Goal: Information Seeking & Learning: Learn about a topic

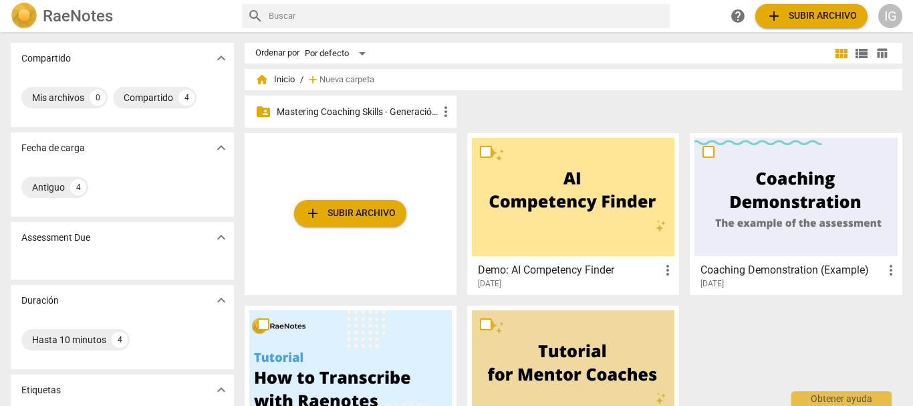
click at [364, 107] on p "Mastering Coaching Skills - Generación 31" at bounding box center [357, 112] width 161 height 14
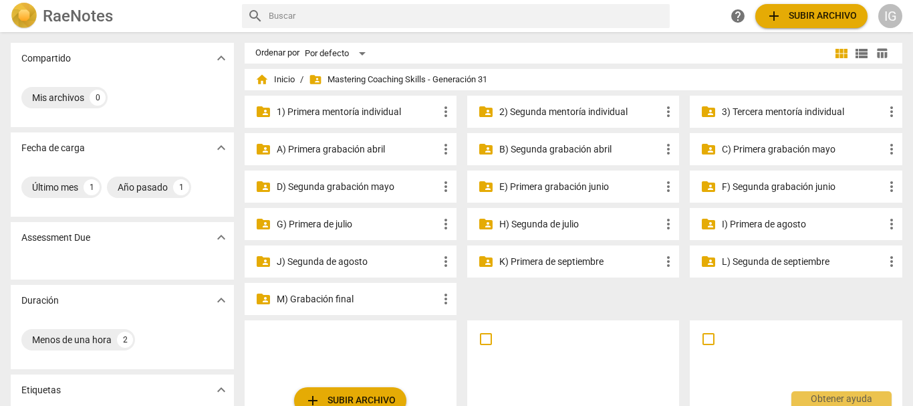
click at [341, 297] on p "M) Grabación final" at bounding box center [357, 299] width 161 height 14
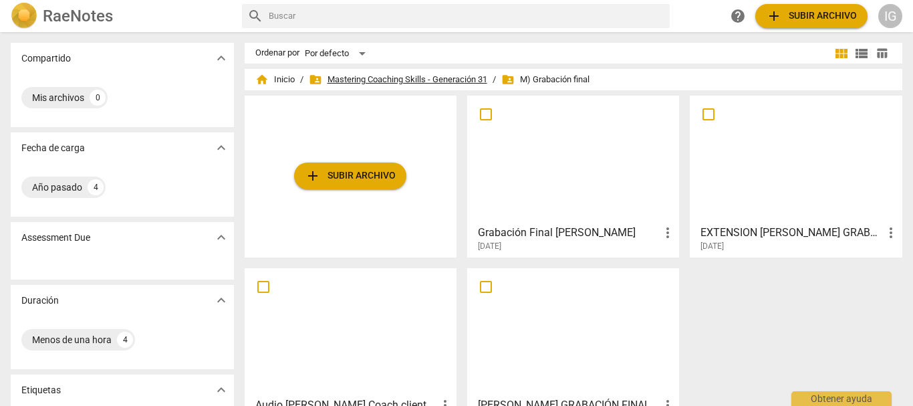
click at [443, 82] on span "folder_shared Mastering Coaching Skills - Generación 31" at bounding box center [398, 79] width 178 height 13
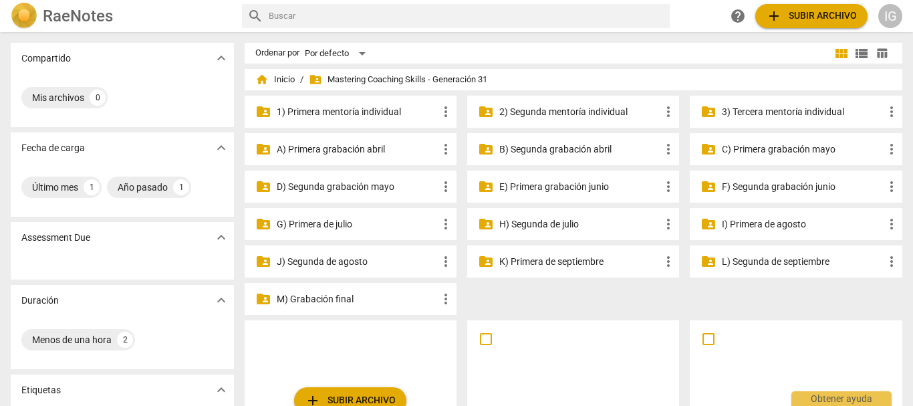
click at [758, 257] on p "L) Segunda de septiembre" at bounding box center [802, 262] width 161 height 14
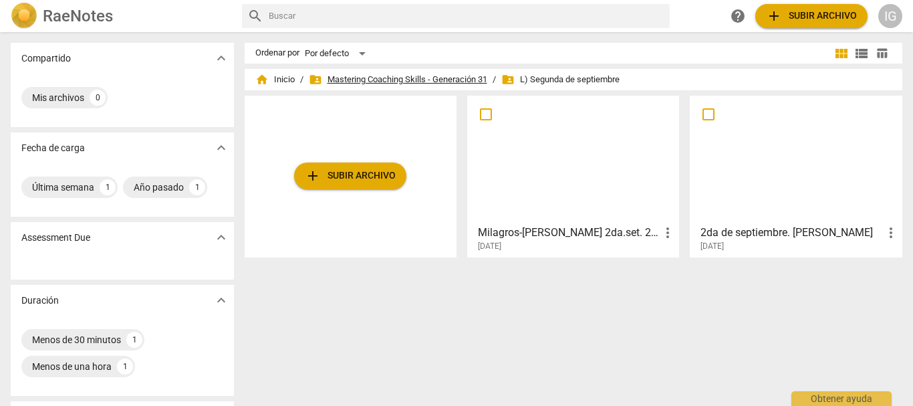
click at [358, 82] on span "folder_shared Mastering Coaching Skills - Generación 31" at bounding box center [398, 79] width 178 height 13
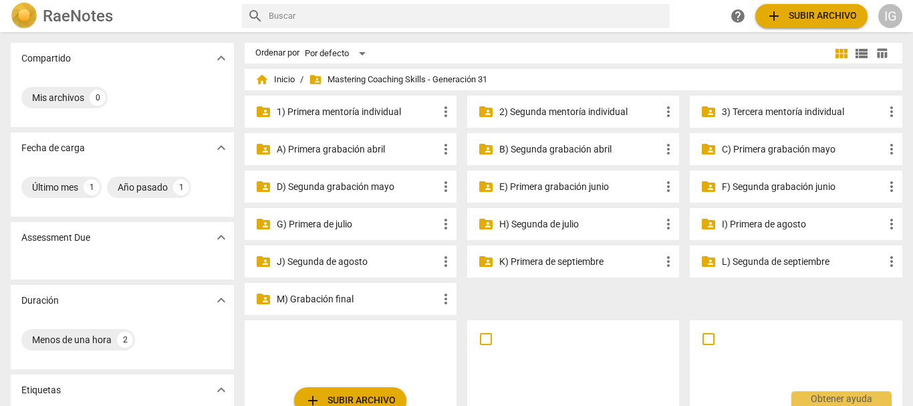
click at [572, 258] on p "K) Primera de septiembre" at bounding box center [579, 262] width 161 height 14
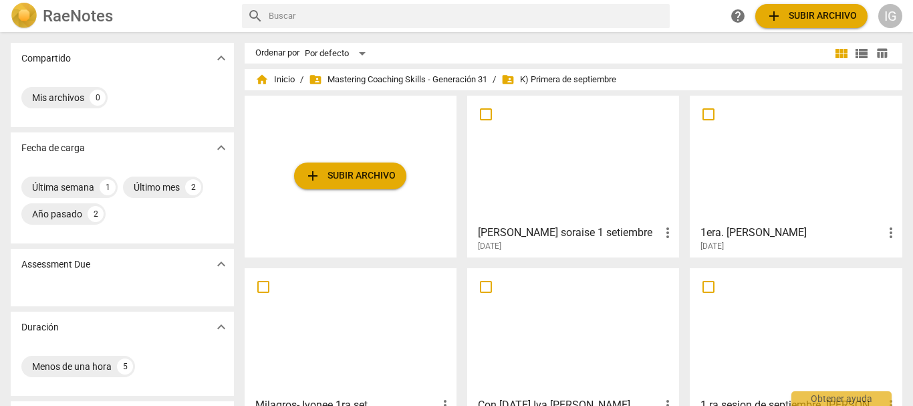
click at [574, 184] on div at bounding box center [573, 159] width 202 height 118
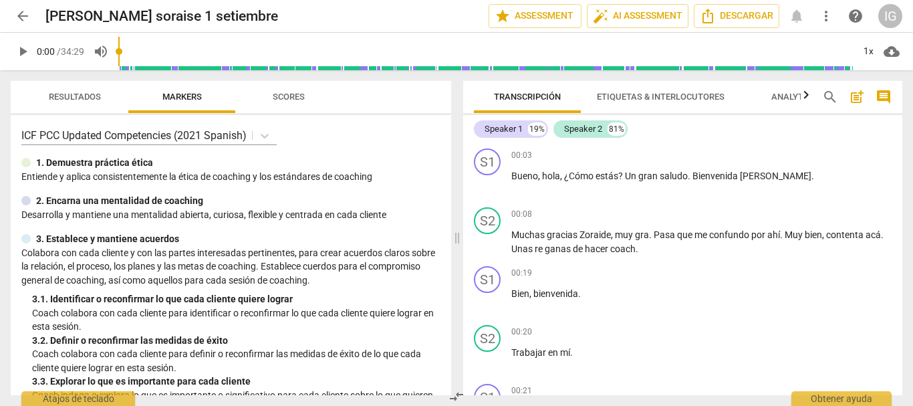
click at [21, 22] on span "arrow_back" at bounding box center [23, 16] width 16 height 16
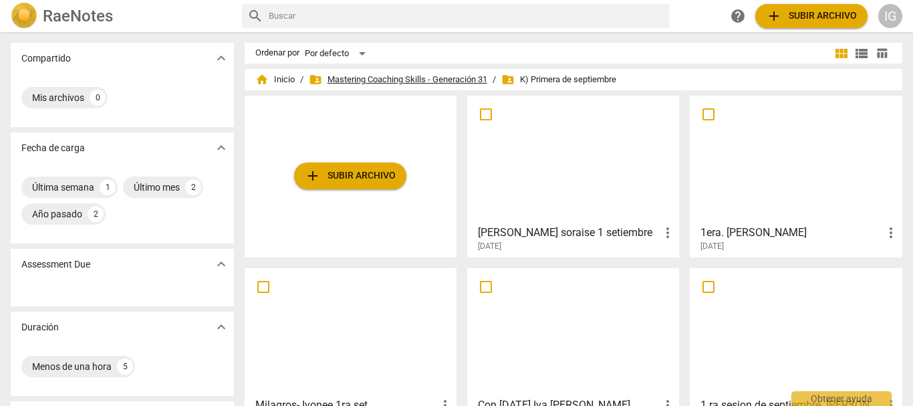
click at [370, 82] on span "folder_shared Mastering Coaching Skills - Generación 31" at bounding box center [398, 79] width 178 height 13
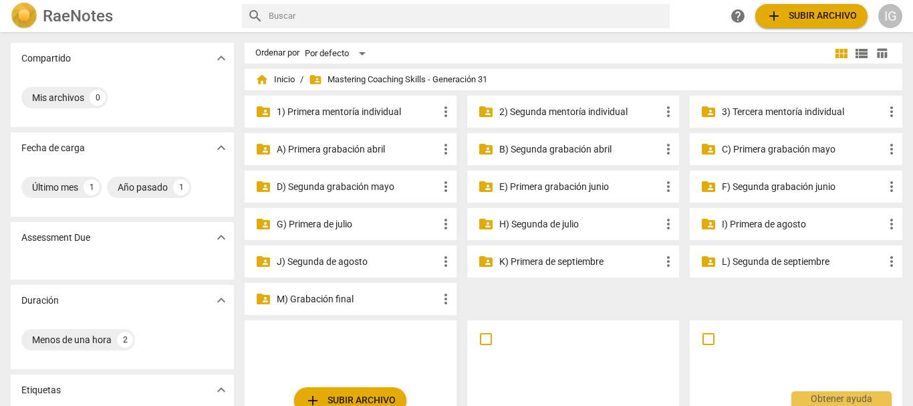
click at [358, 260] on p "J) Segunda de agosto" at bounding box center [357, 262] width 161 height 14
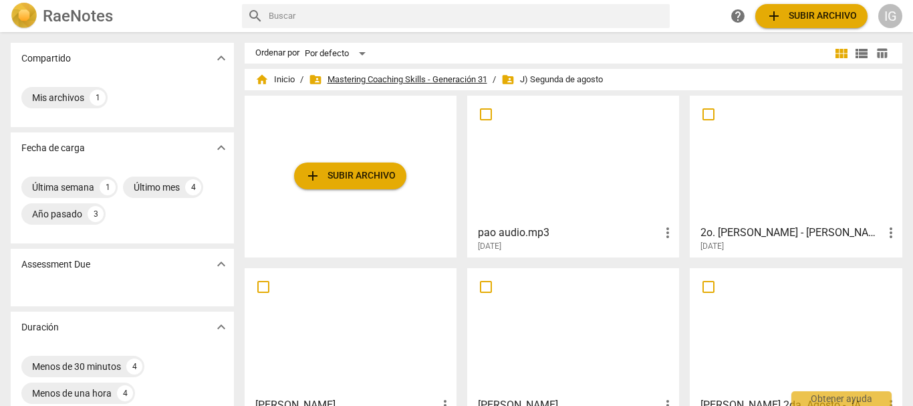
click at [423, 76] on span "folder_shared Mastering Coaching Skills - Generación 31" at bounding box center [398, 79] width 178 height 13
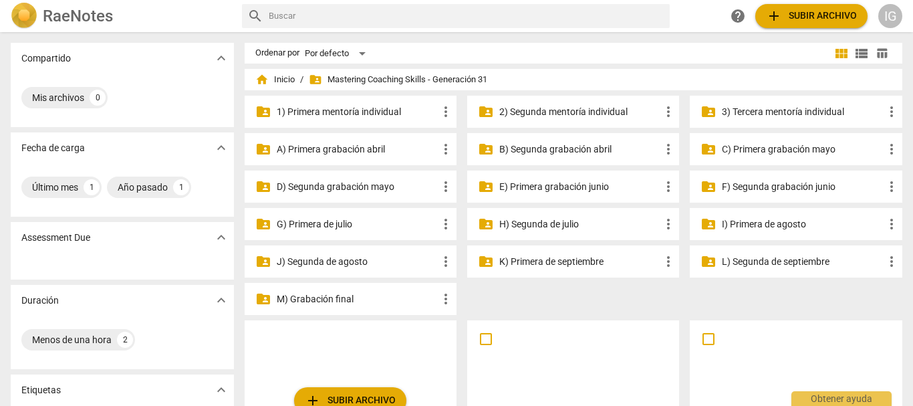
click at [751, 225] on p "I) Primera de agosto" at bounding box center [802, 224] width 161 height 14
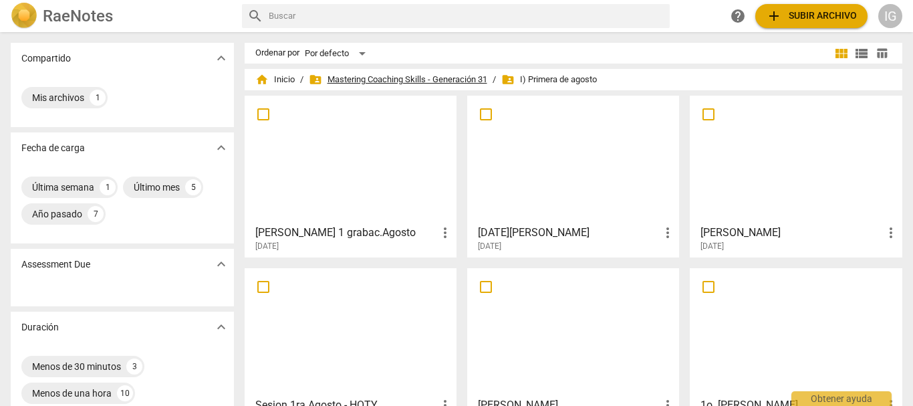
click at [396, 74] on span "folder_shared Mastering Coaching Skills - Generación 31" at bounding box center [398, 79] width 178 height 13
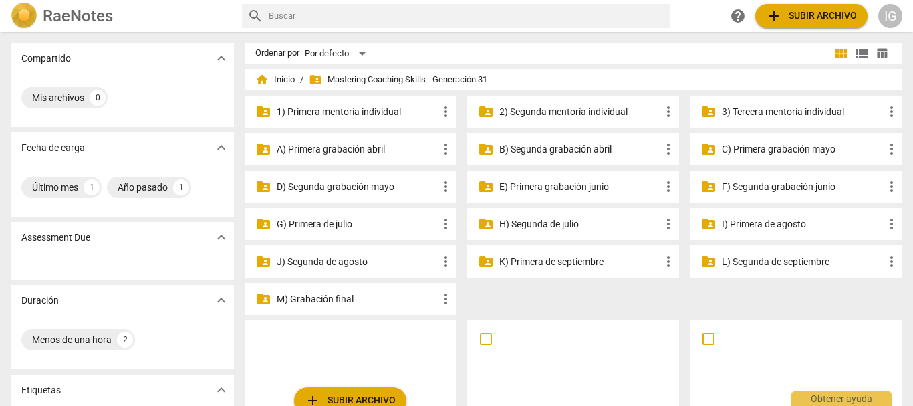
click at [782, 190] on p "F) Segunda grabación junio" at bounding box center [802, 187] width 161 height 14
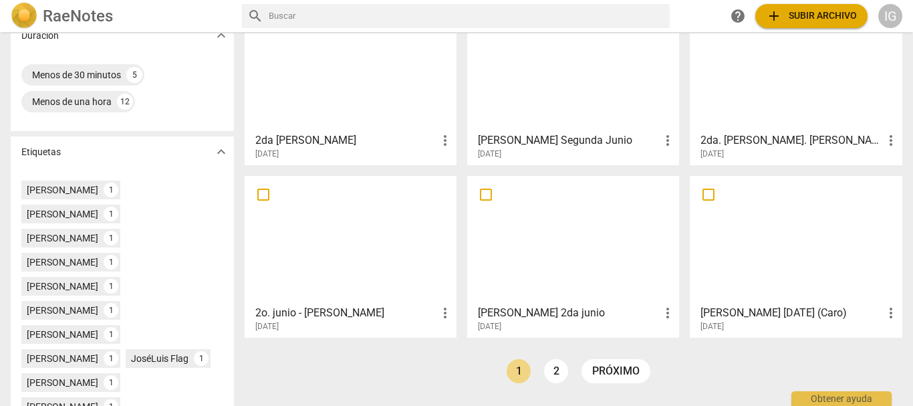
scroll to position [334, 0]
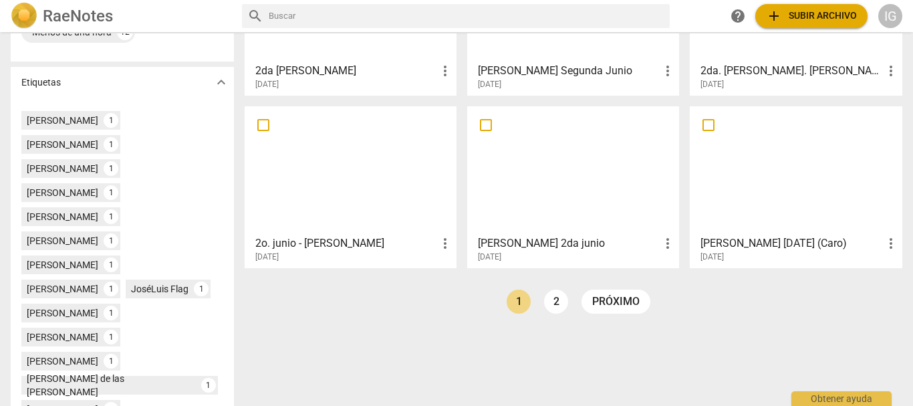
click at [571, 216] on div at bounding box center [573, 170] width 202 height 118
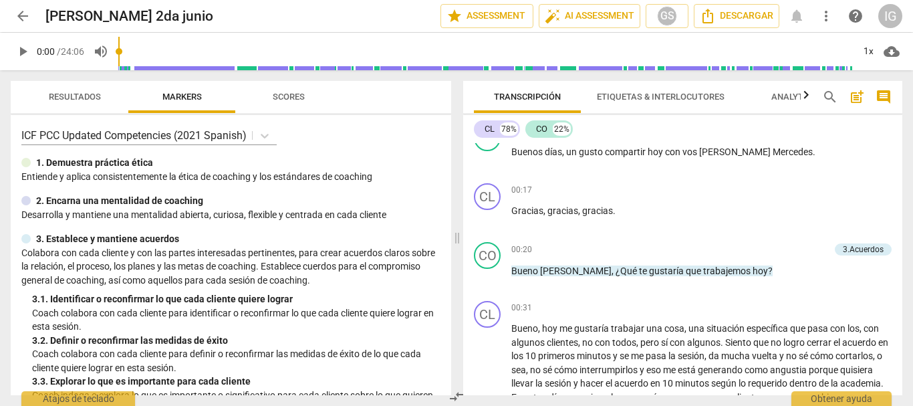
scroll to position [267, 0]
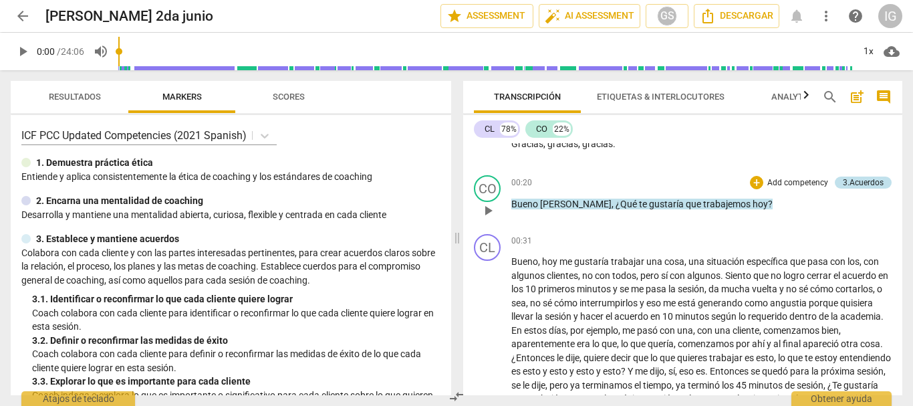
click at [870, 182] on div "3.Acuerdos" at bounding box center [863, 182] width 41 height 12
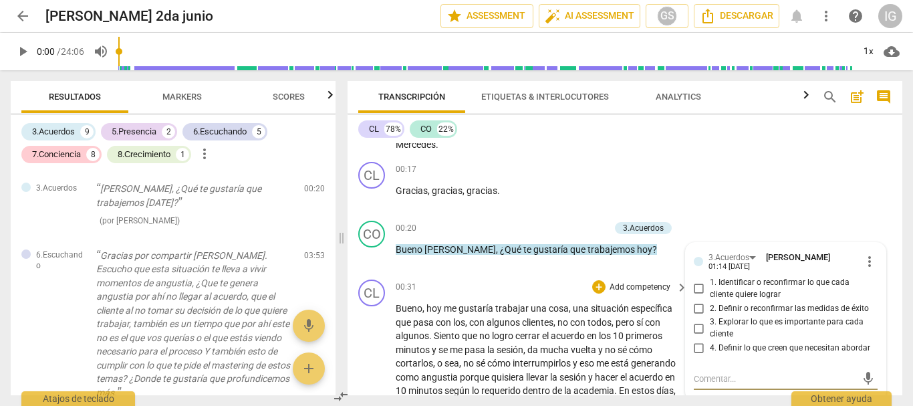
scroll to position [200, 0]
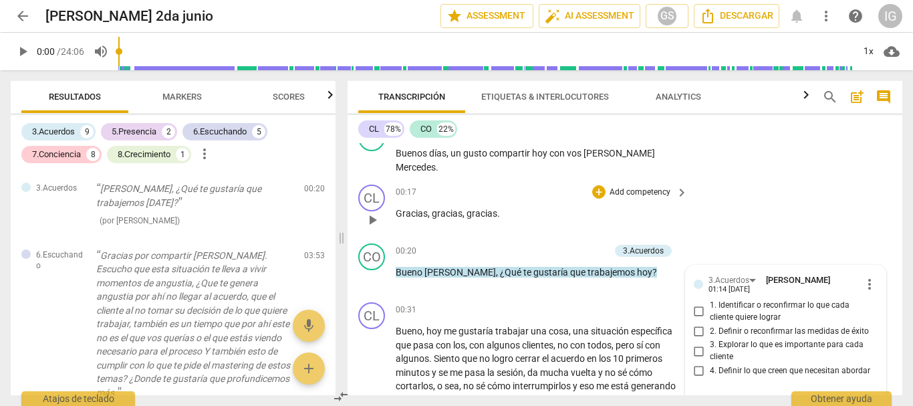
click at [543, 235] on div "CL play_arrow pause 00:17 + Add competency keyboard_arrow_right Gracias , graci…" at bounding box center [625, 208] width 555 height 59
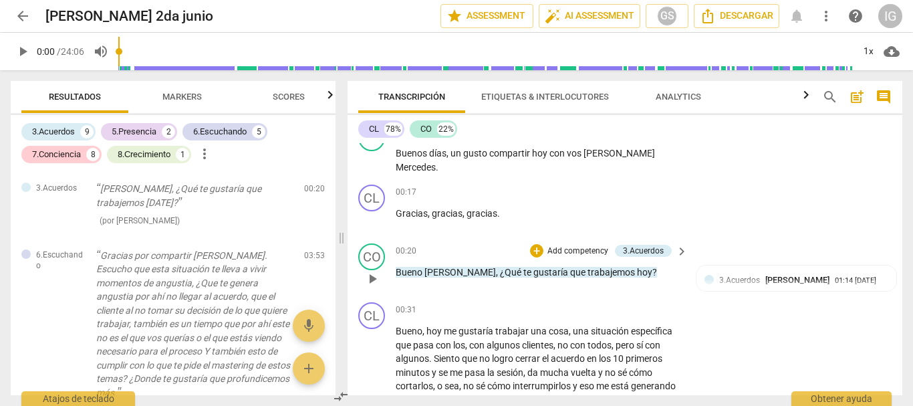
click at [572, 245] on p "Add competency" at bounding box center [577, 251] width 63 height 12
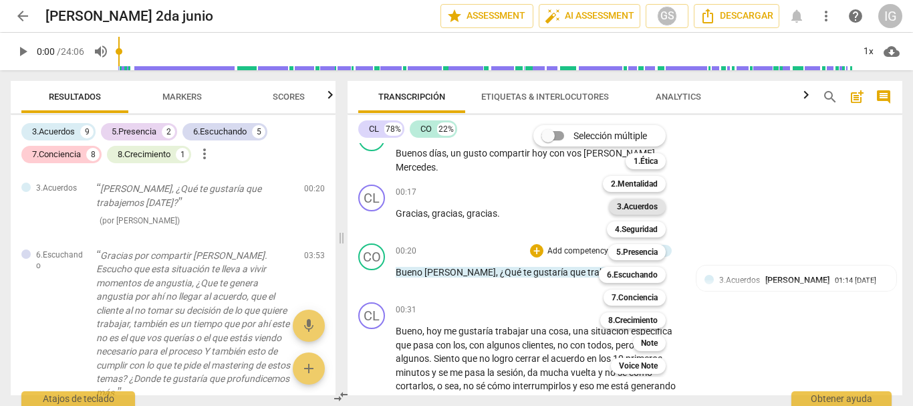
click at [625, 205] on b "3.Acuerdos" at bounding box center [637, 206] width 41 height 16
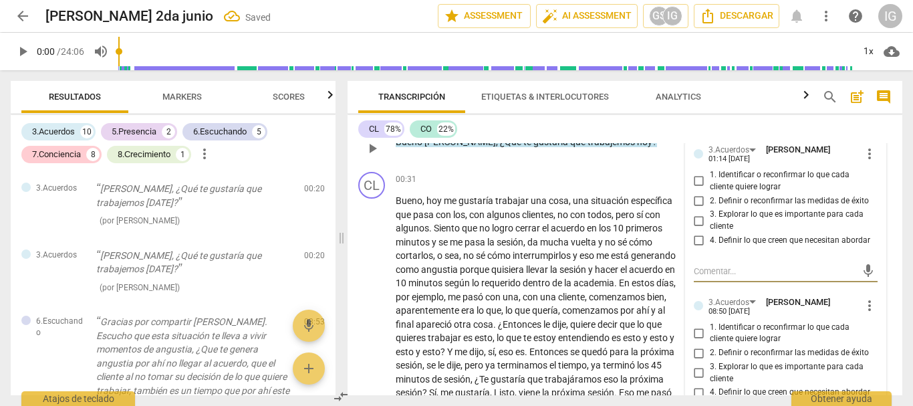
scroll to position [344, 0]
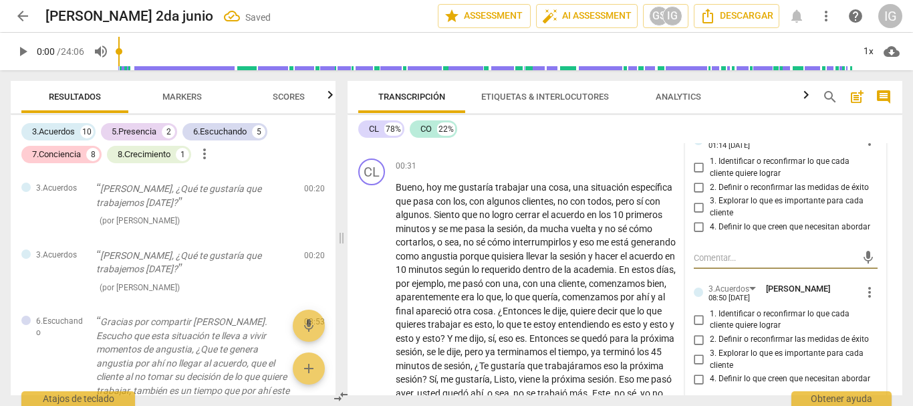
click at [696, 314] on input "1. Identificar o reconfirmar lo que cada cliente quiere lograr" at bounding box center [698, 319] width 21 height 16
checkbox input "true"
click at [540, 163] on div "00:31 + Add competency keyboard_arrow_right" at bounding box center [542, 165] width 293 height 15
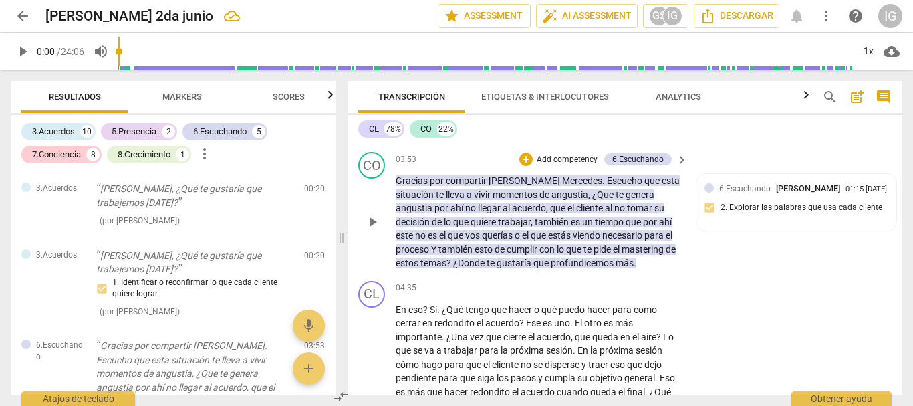
scroll to position [745, 0]
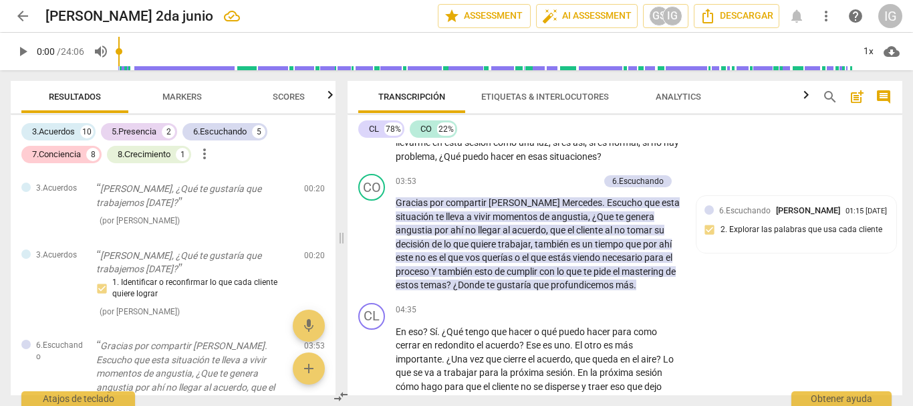
click at [182, 94] on span "Markers" at bounding box center [181, 97] width 39 height 10
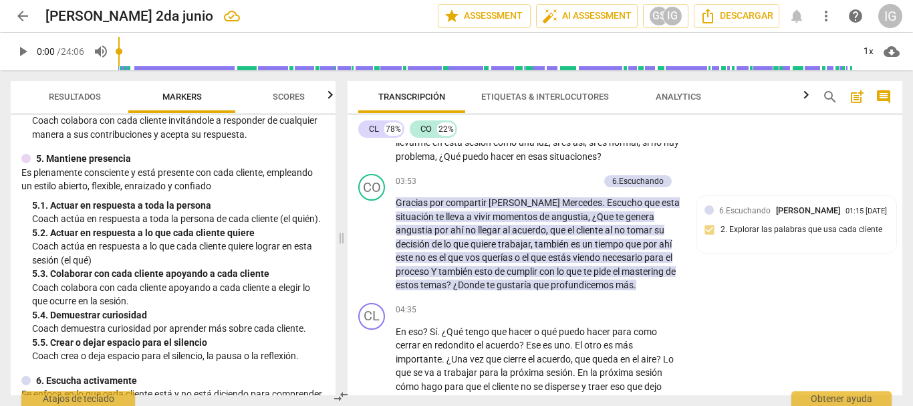
scroll to position [601, 0]
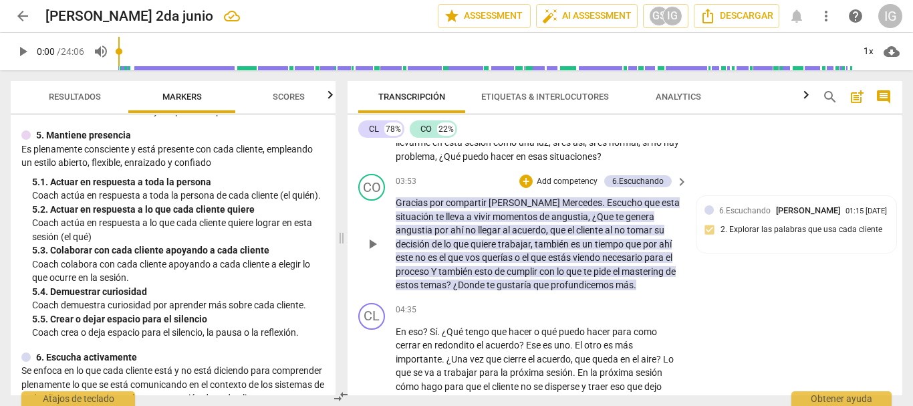
click at [567, 188] on p "Add competency" at bounding box center [566, 182] width 63 height 12
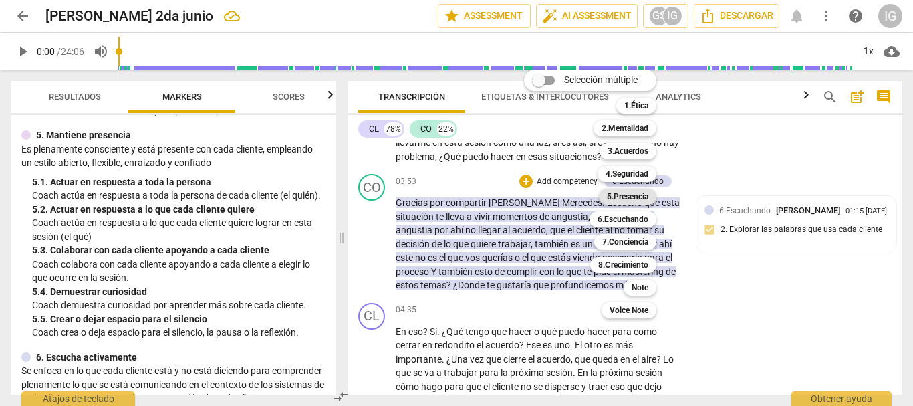
click at [604, 193] on div "5.Presencia" at bounding box center [627, 196] width 57 height 16
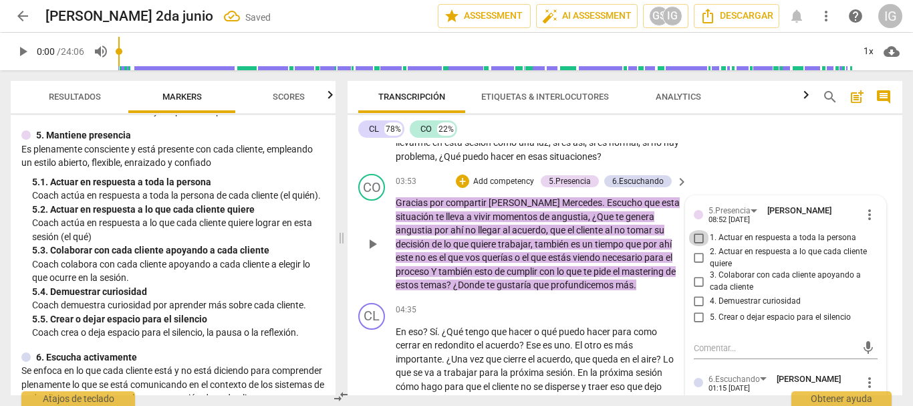
click at [693, 246] on input "1. Actuar en respuesta a toda la persona" at bounding box center [698, 238] width 21 height 16
checkbox input "true"
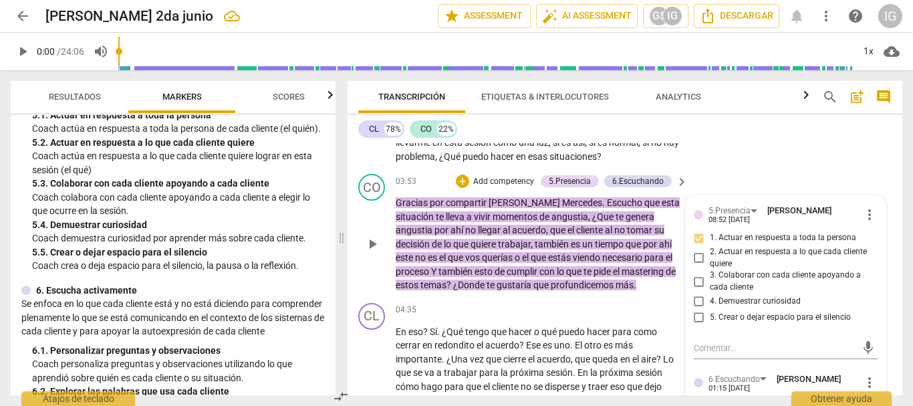
click at [698, 289] on input "3. Colaborar con cada cliente apoyando a cada cliente" at bounding box center [698, 281] width 21 height 16
checkbox input "true"
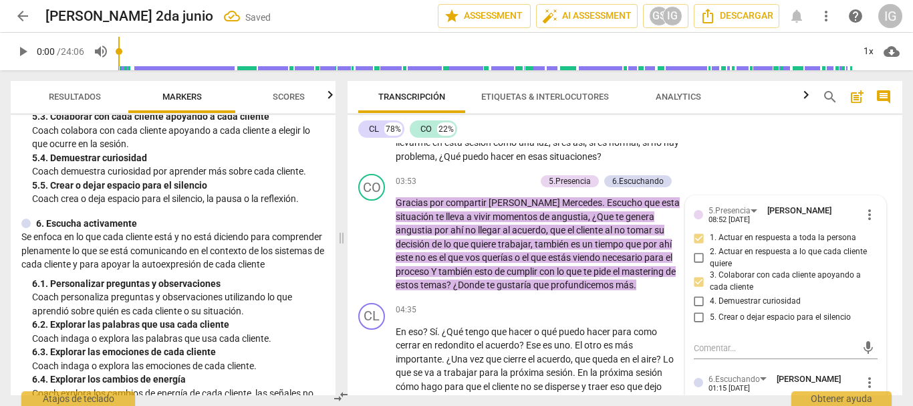
scroll to position [802, 0]
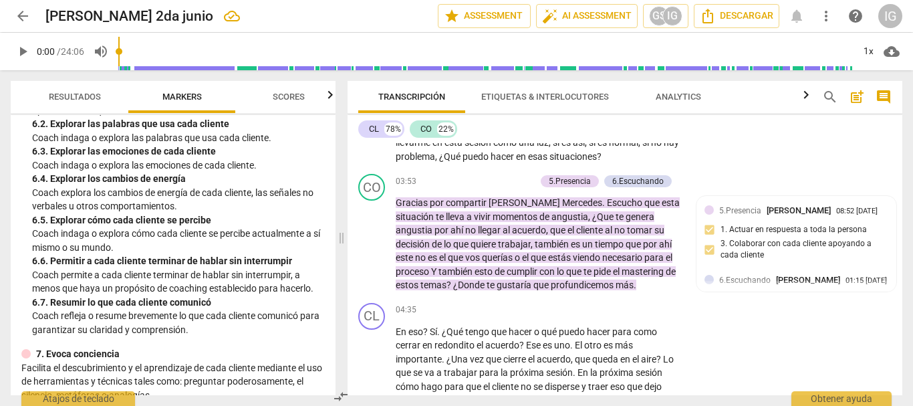
scroll to position [1002, 0]
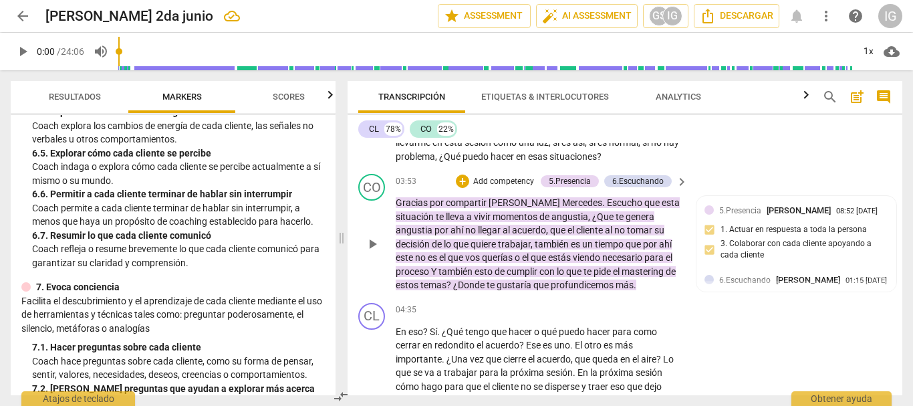
click at [494, 188] on p "Add competency" at bounding box center [503, 182] width 63 height 12
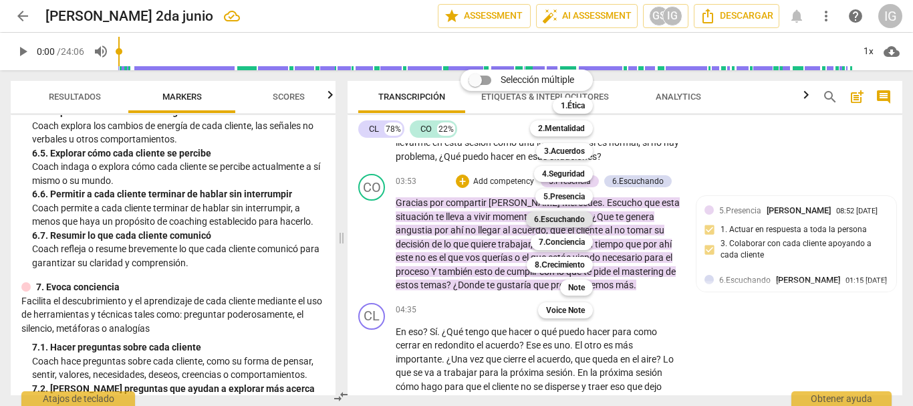
click at [569, 217] on b "6.Escuchando" at bounding box center [559, 219] width 51 height 16
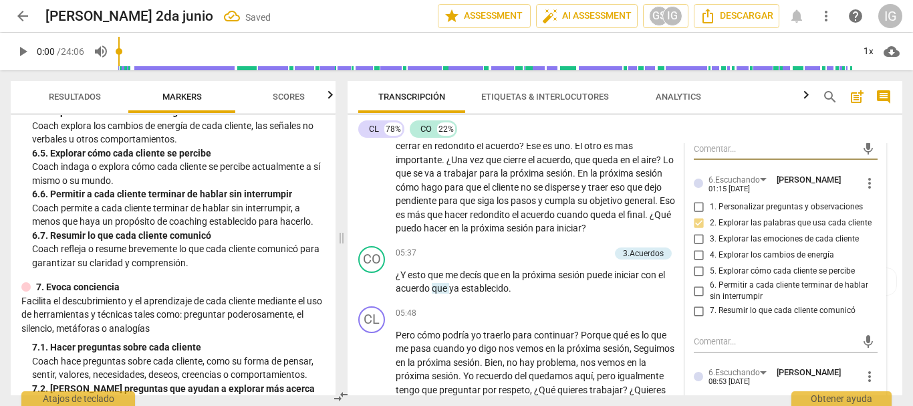
scroll to position [946, 0]
click at [694, 317] on input "7. Resumir lo que cada cliente comunicó" at bounding box center [698, 309] width 21 height 16
checkbox input "true"
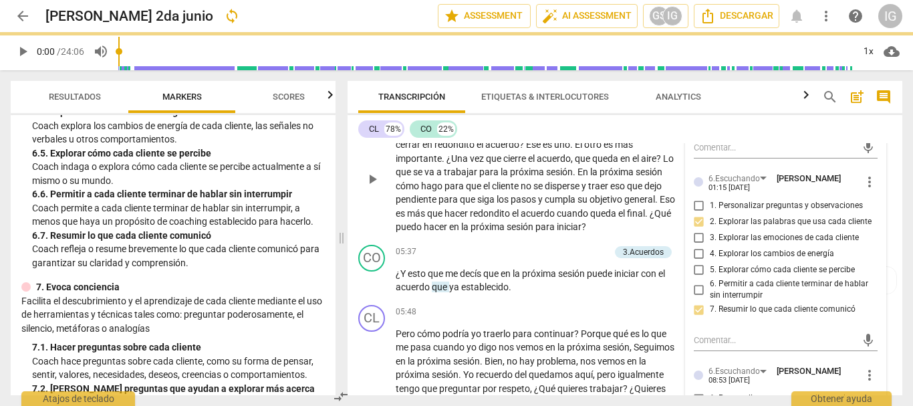
click at [520, 191] on span "cliente" at bounding box center [506, 185] width 29 height 11
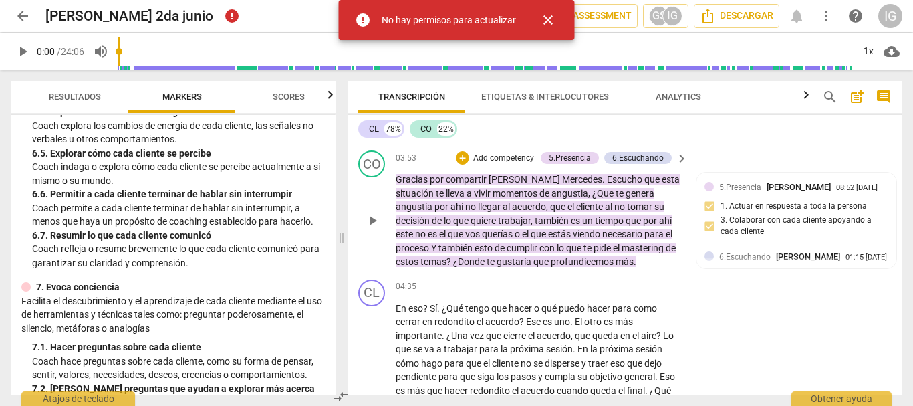
scroll to position [745, 0]
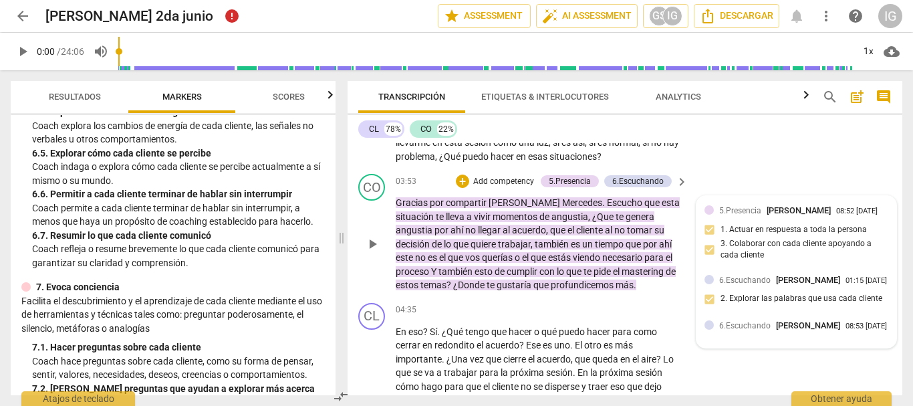
click at [800, 330] on span "[PERSON_NAME]" at bounding box center [808, 325] width 64 height 10
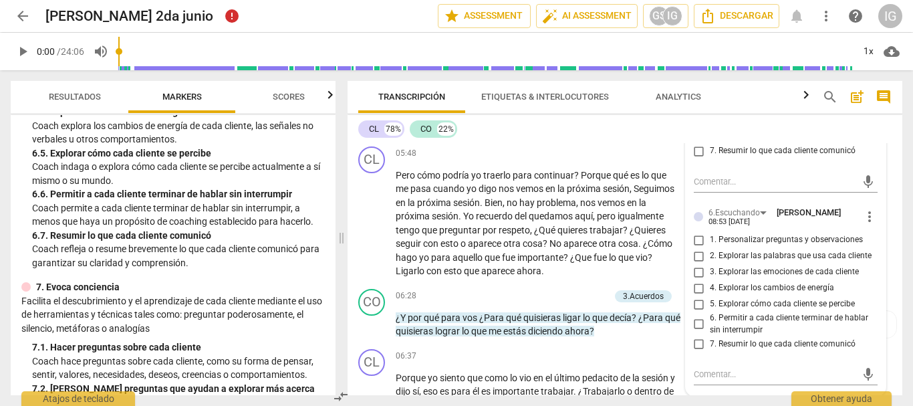
scroll to position [1146, 0]
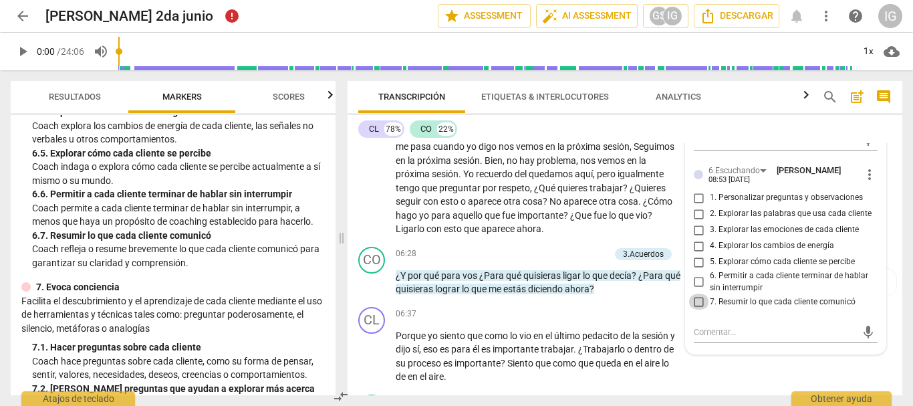
click at [693, 309] on input "7. Resumir lo que cada cliente comunicó" at bounding box center [698, 301] width 21 height 16
checkbox input "true"
click at [519, 166] on span "no" at bounding box center [513, 160] width 13 height 11
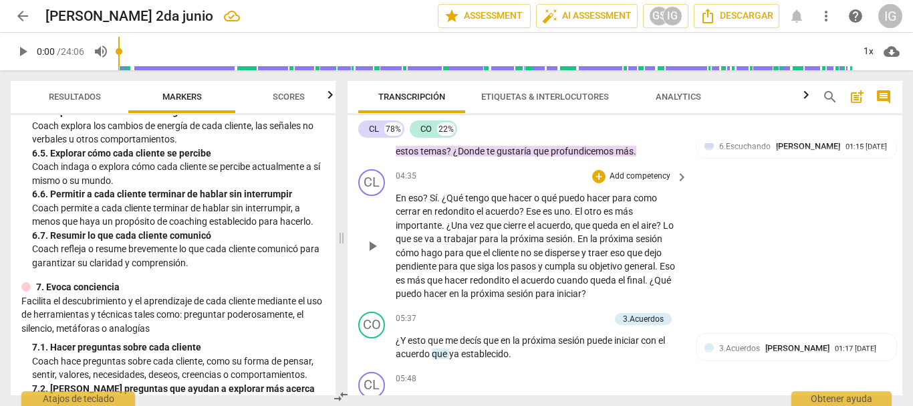
scroll to position [946, 0]
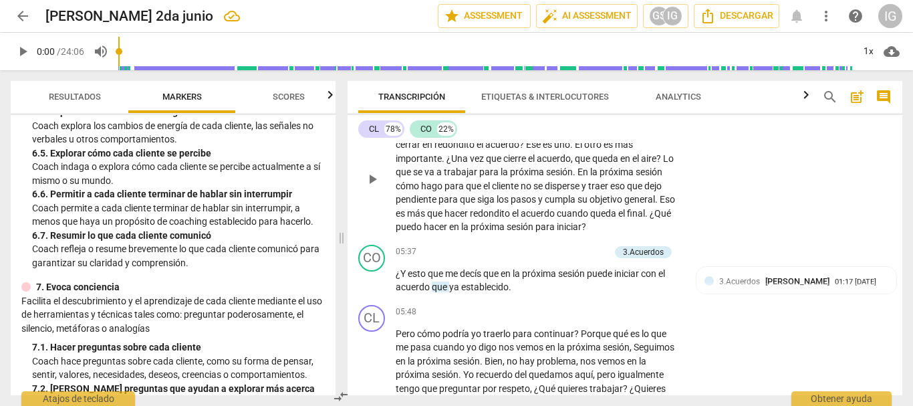
click at [368, 187] on span "play_arrow" at bounding box center [372, 179] width 16 height 16
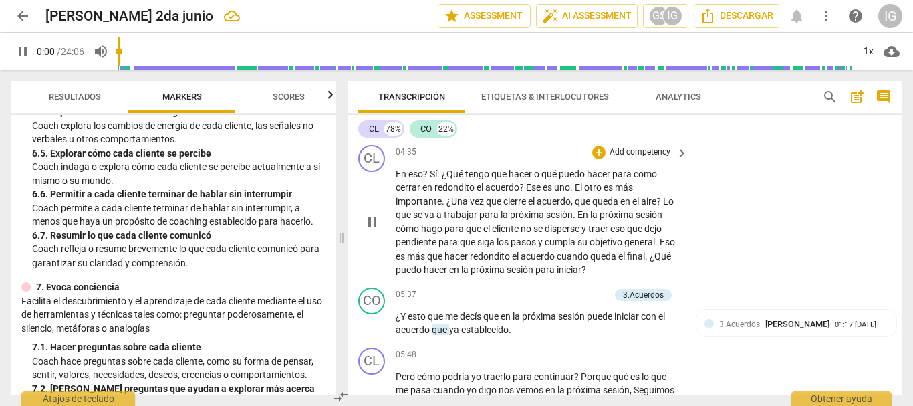
scroll to position [879, 0]
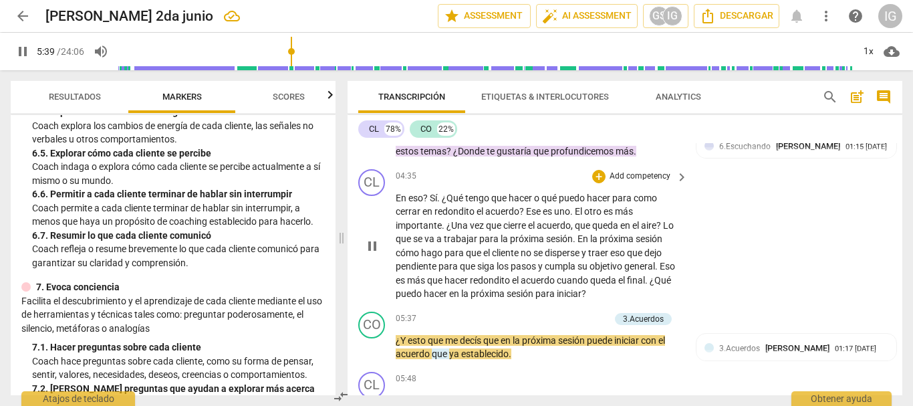
click at [765, 279] on div "CL play_arrow pause 04:35 + Add competency keyboard_arrow_right En eso ? Sí . ¿…" at bounding box center [625, 235] width 555 height 142
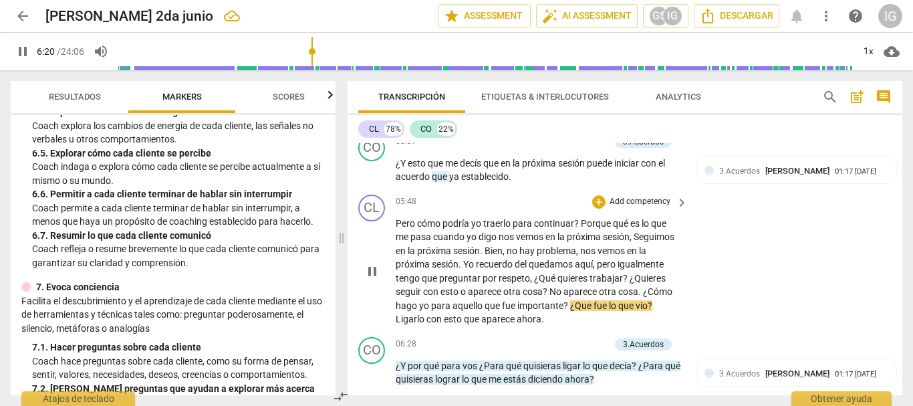
scroll to position [1079, 0]
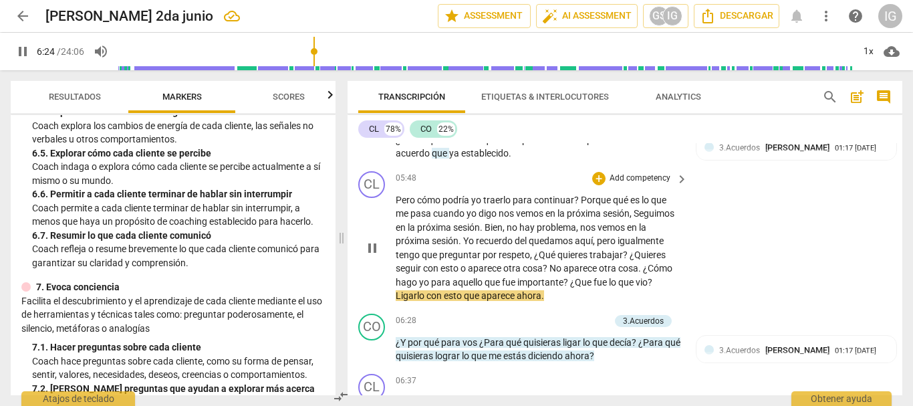
click at [378, 256] on span "pause" at bounding box center [372, 248] width 16 height 16
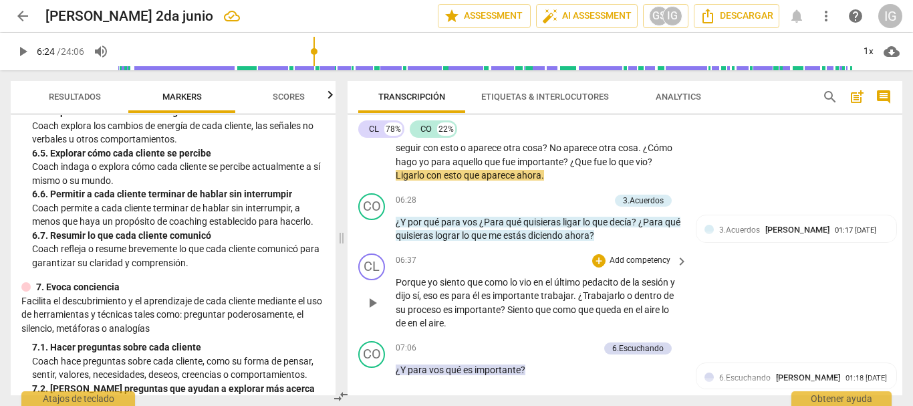
scroll to position [1213, 0]
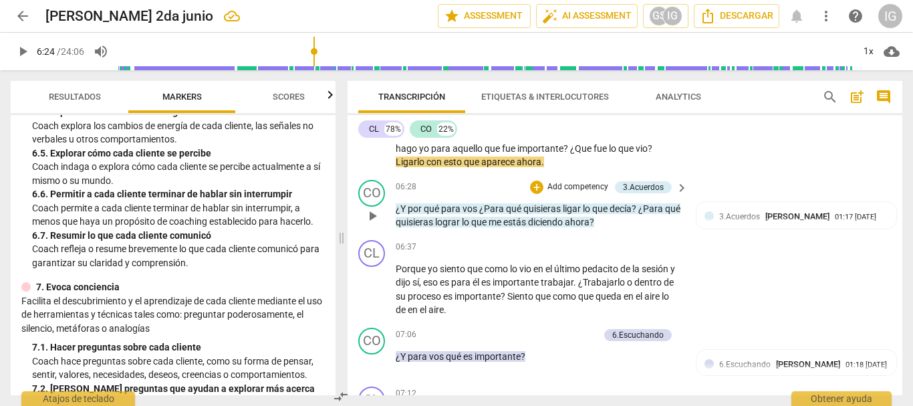
click at [370, 224] on span "play_arrow" at bounding box center [372, 216] width 16 height 16
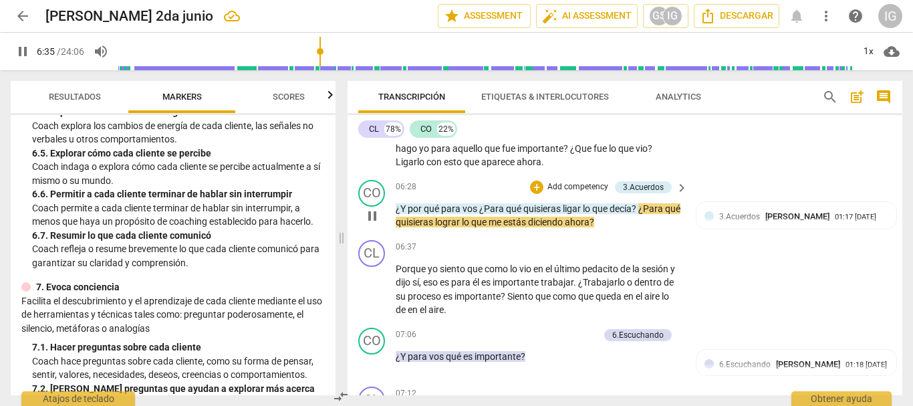
click at [370, 224] on span "pause" at bounding box center [372, 216] width 16 height 16
type input "396"
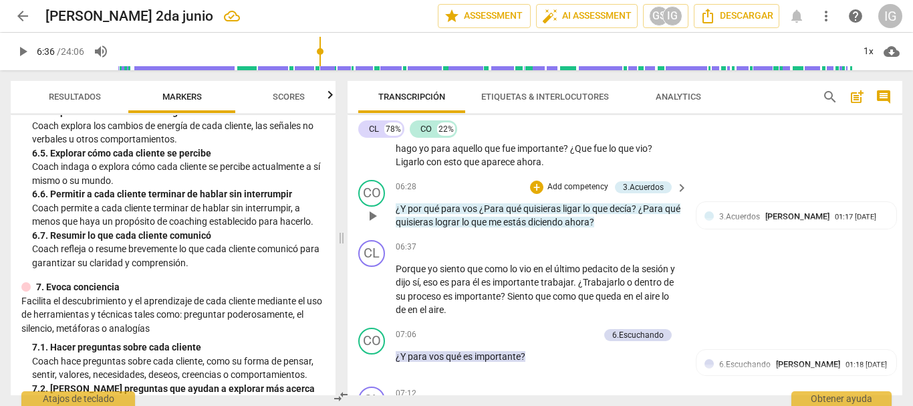
click at [580, 193] on p "Add competency" at bounding box center [577, 187] width 63 height 12
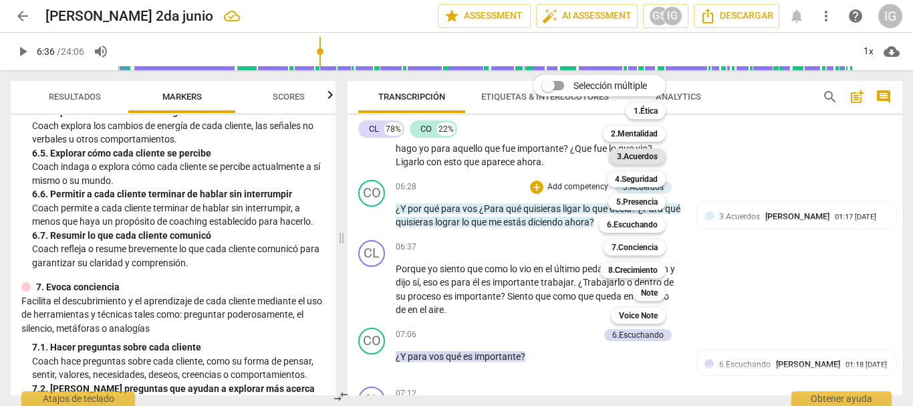
click at [642, 160] on b "3.Acuerdos" at bounding box center [637, 156] width 41 height 16
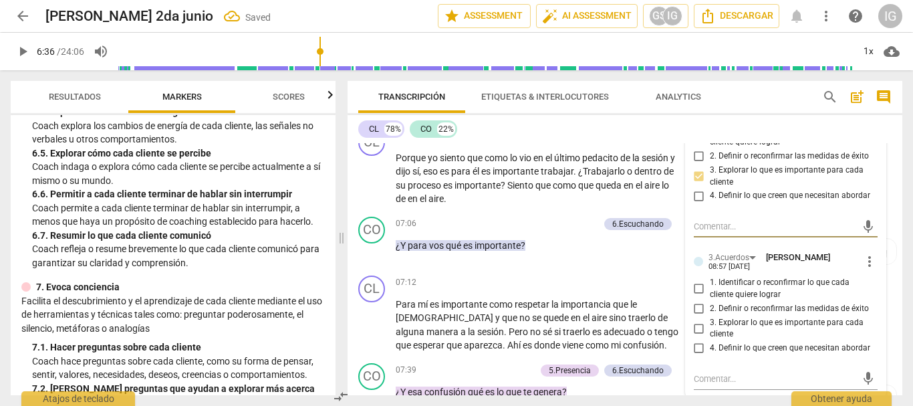
scroll to position [1347, 0]
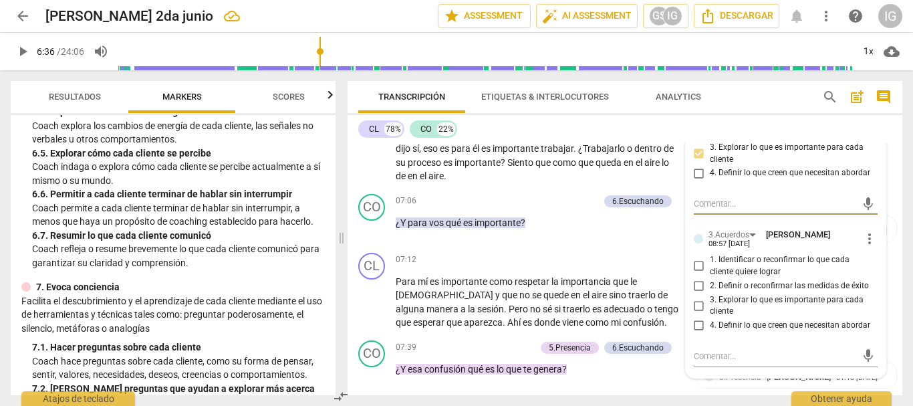
click at [697, 313] on input "3. Explorar lo que es importante para cada cliente" at bounding box center [698, 305] width 21 height 16
checkbox input "true"
click at [578, 168] on span "como" at bounding box center [565, 162] width 25 height 11
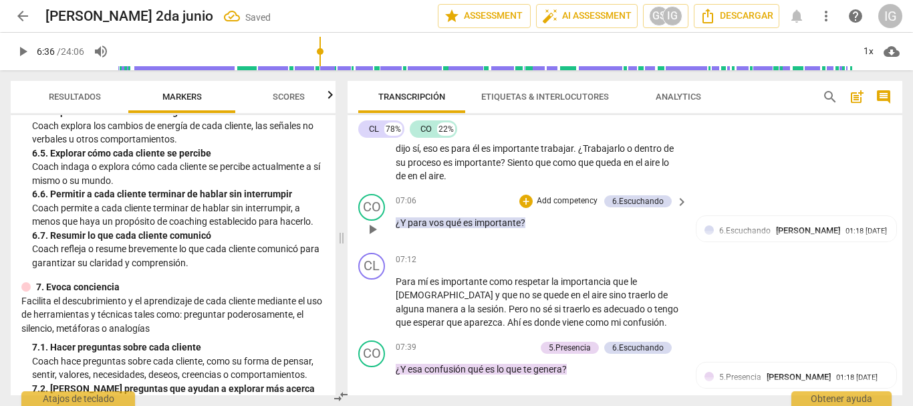
click at [370, 237] on span "play_arrow" at bounding box center [372, 229] width 16 height 16
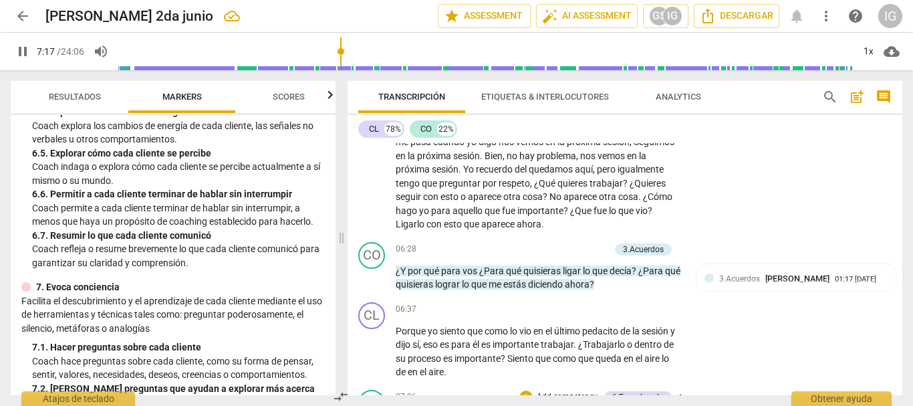
scroll to position [1203, 0]
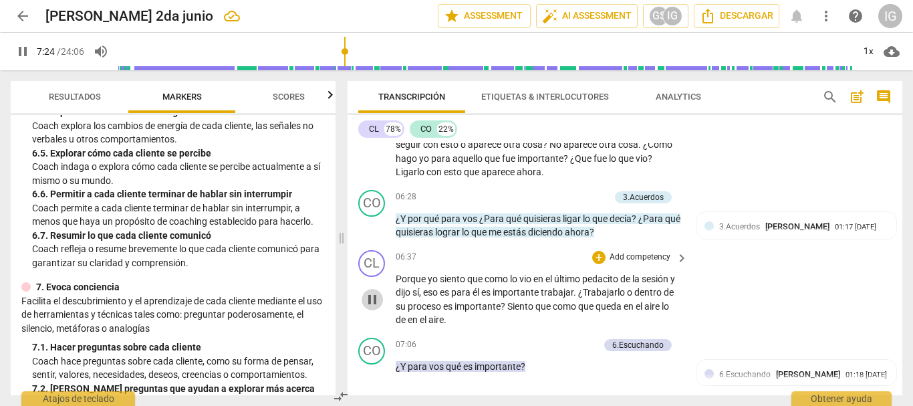
click at [376, 305] on span "pause" at bounding box center [372, 299] width 16 height 16
click at [372, 307] on span "play_arrow" at bounding box center [372, 299] width 16 height 16
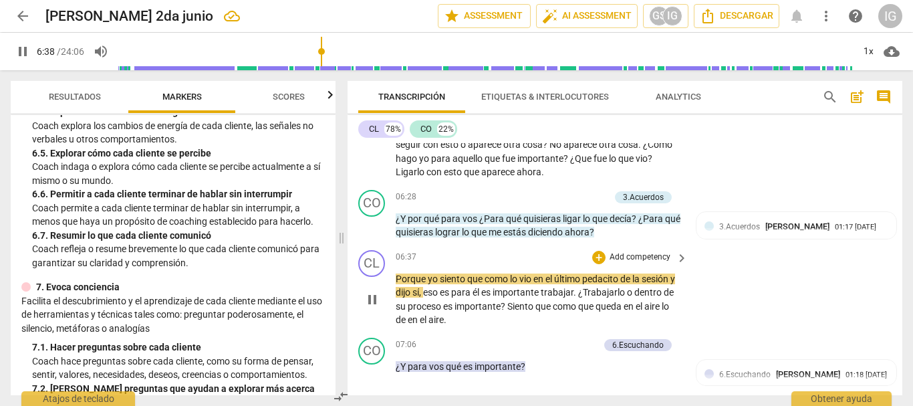
scroll to position [1270, 0]
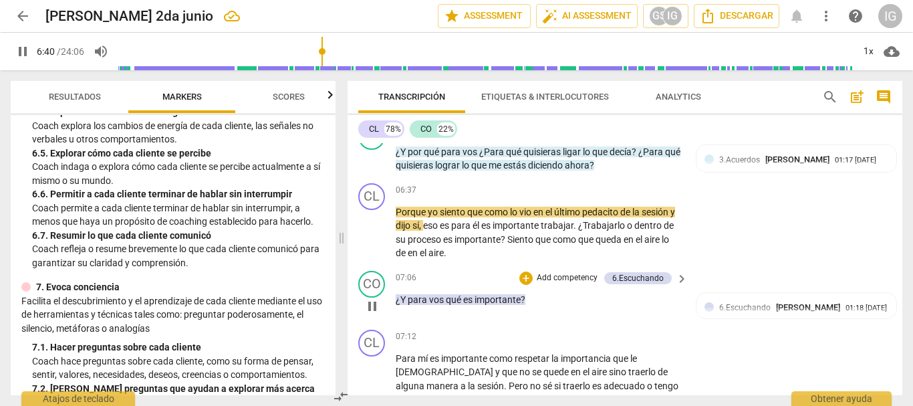
click at [565, 284] on p "Add competency" at bounding box center [566, 278] width 63 height 12
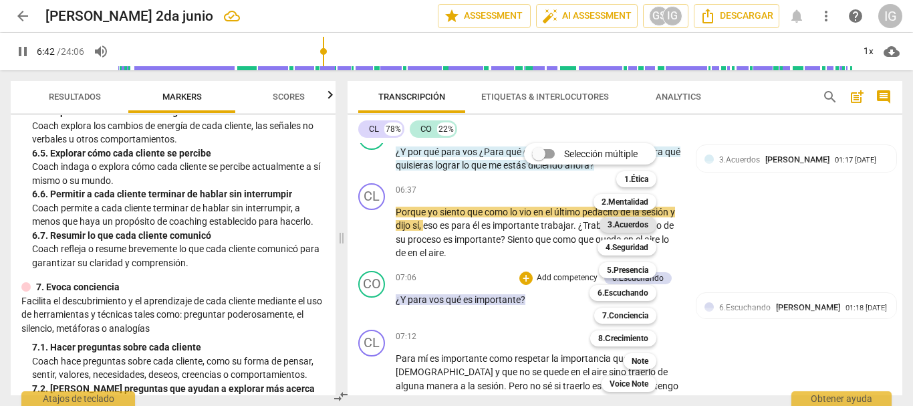
click at [626, 227] on b "3.Acuerdos" at bounding box center [627, 225] width 41 height 16
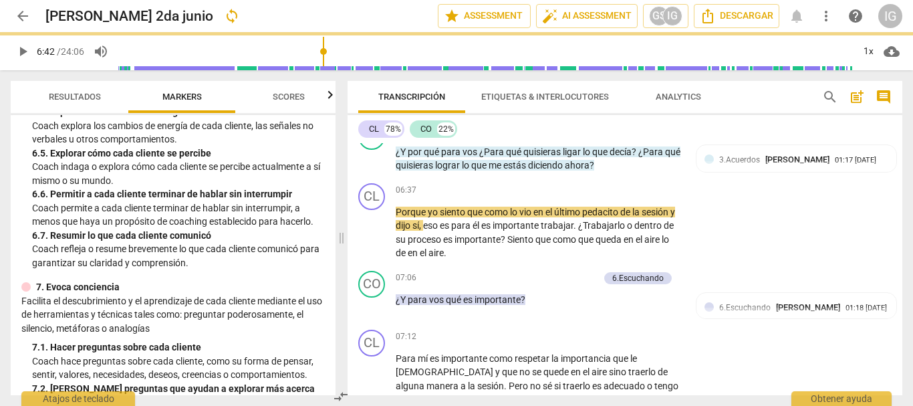
type input "403"
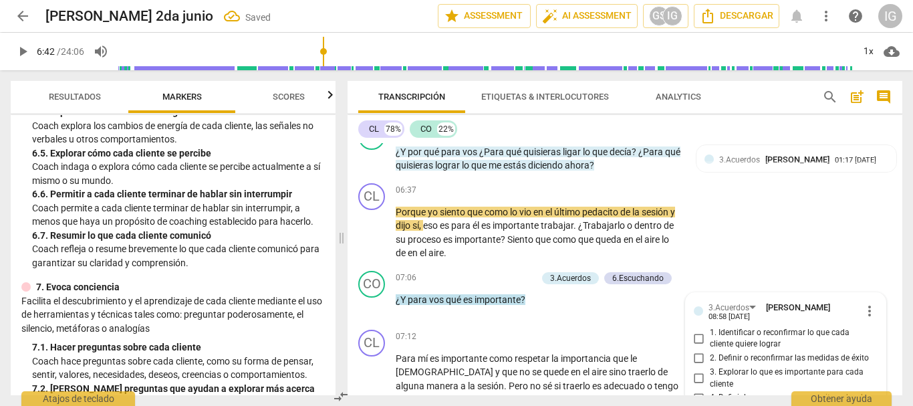
scroll to position [1442, 0]
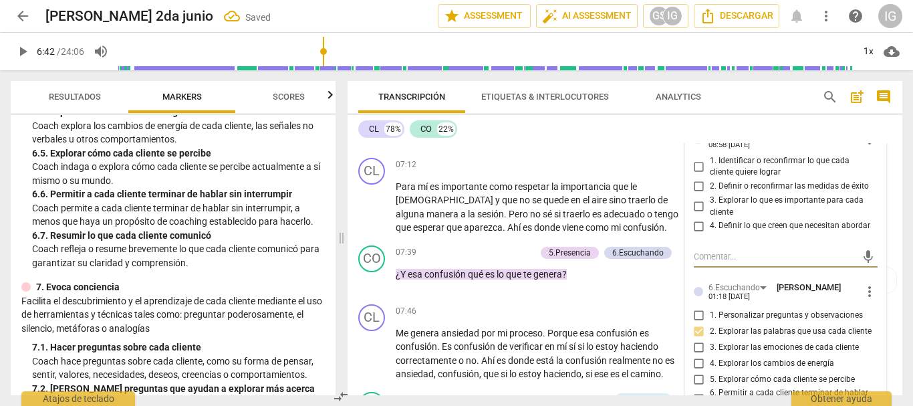
click at [697, 214] on input "3. Explorar lo que es importante para cada cliente" at bounding box center [698, 206] width 21 height 16
checkbox input "true"
click at [536, 152] on div "CO play_arrow pause 07:06 + Add competency 3.Acuerdos 6.Escuchando keyboard_arr…" at bounding box center [625, 123] width 555 height 59
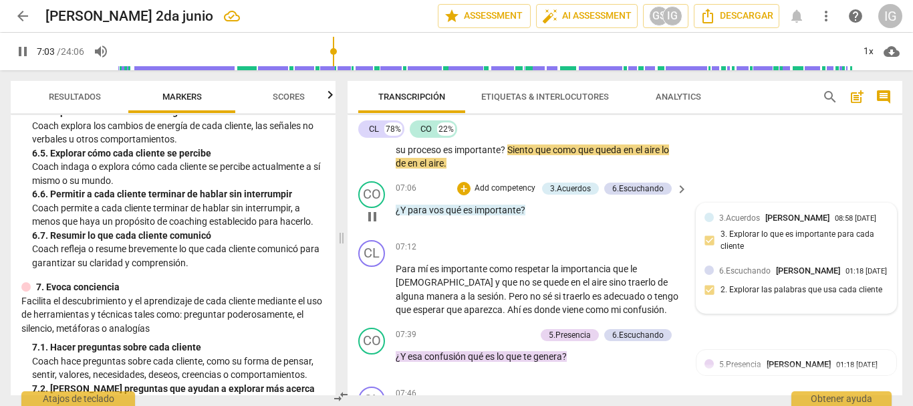
scroll to position [1375, 0]
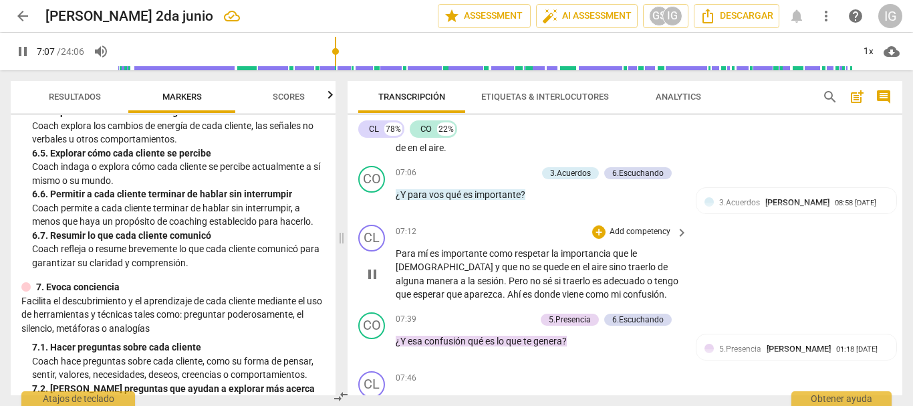
click at [374, 282] on span "pause" at bounding box center [372, 274] width 16 height 16
click at [374, 282] on span "play_arrow" at bounding box center [372, 274] width 16 height 16
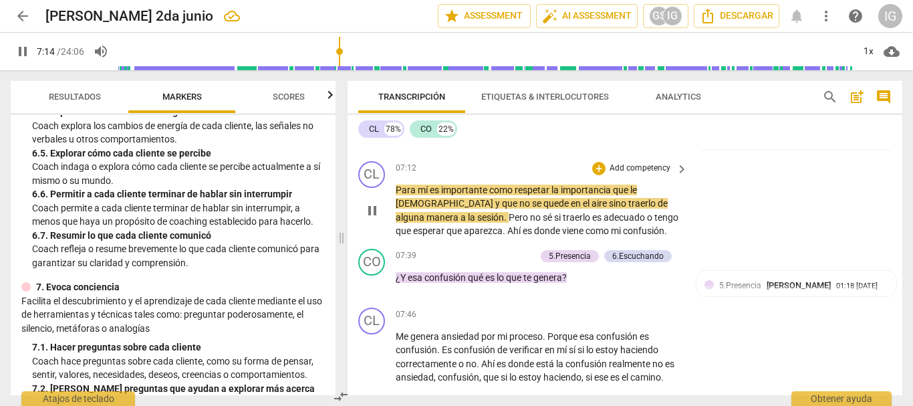
scroll to position [1442, 0]
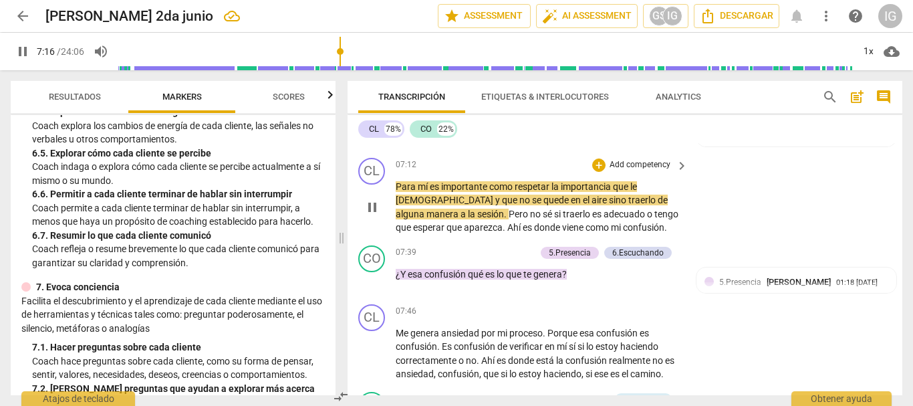
click at [363, 214] on span "pause" at bounding box center [372, 207] width 21 height 16
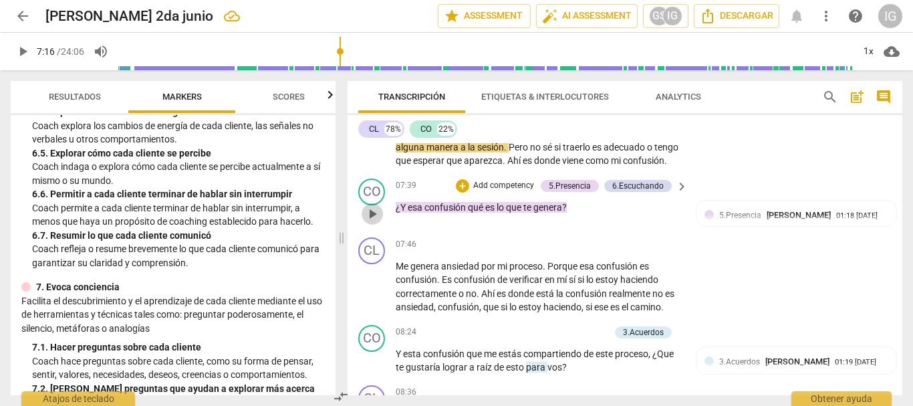
click at [370, 222] on span "play_arrow" at bounding box center [372, 214] width 16 height 16
click at [366, 222] on span "pause" at bounding box center [372, 214] width 16 height 16
type input "464"
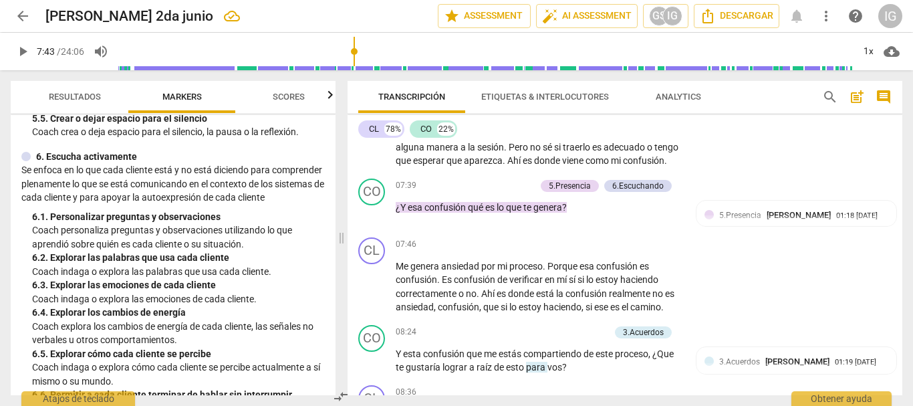
scroll to position [869, 0]
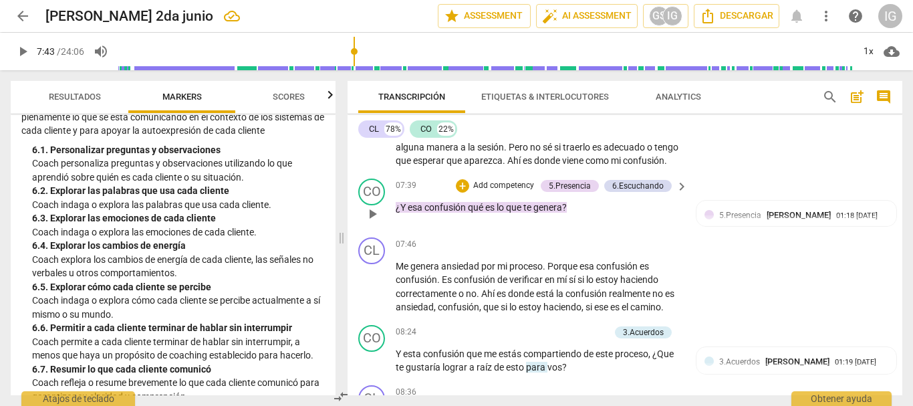
click at [503, 192] on p "Add competency" at bounding box center [503, 186] width 63 height 12
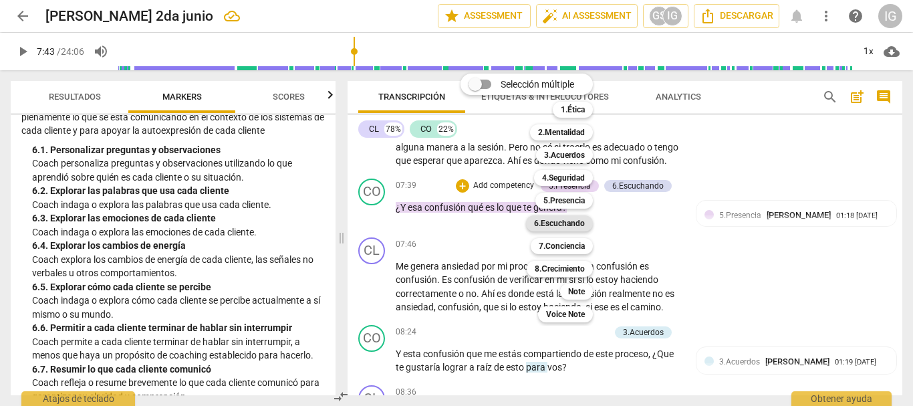
click at [579, 222] on b "6.Escuchando" at bounding box center [559, 223] width 51 height 16
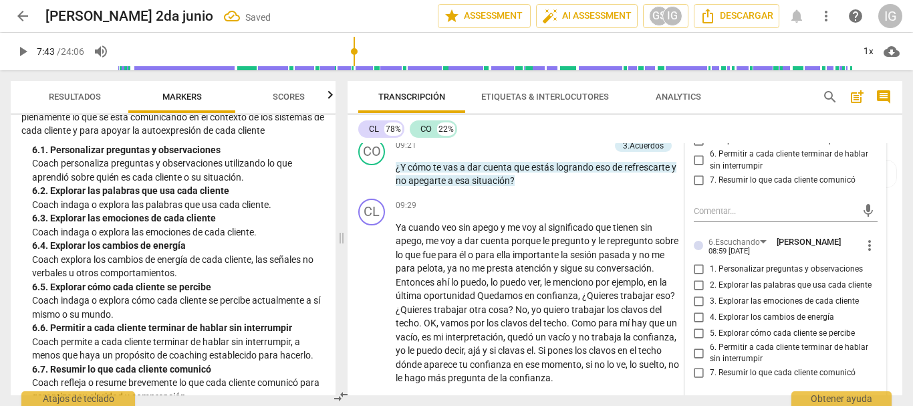
scroll to position [1909, 0]
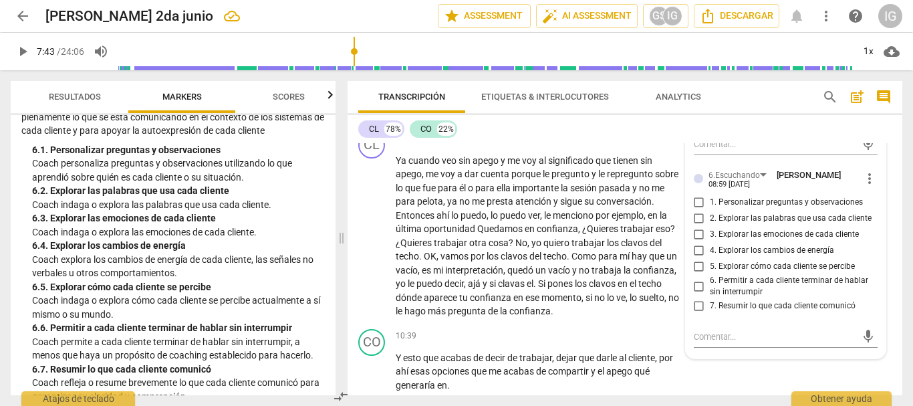
click at [698, 243] on input "3. Explorar las emociones de cada cliente" at bounding box center [698, 235] width 21 height 16
checkbox input "true"
click at [535, 155] on div "CL play_arrow pause 09:29 + Add competency keyboard_arrow_right Ya cuando veo s…" at bounding box center [625, 224] width 555 height 197
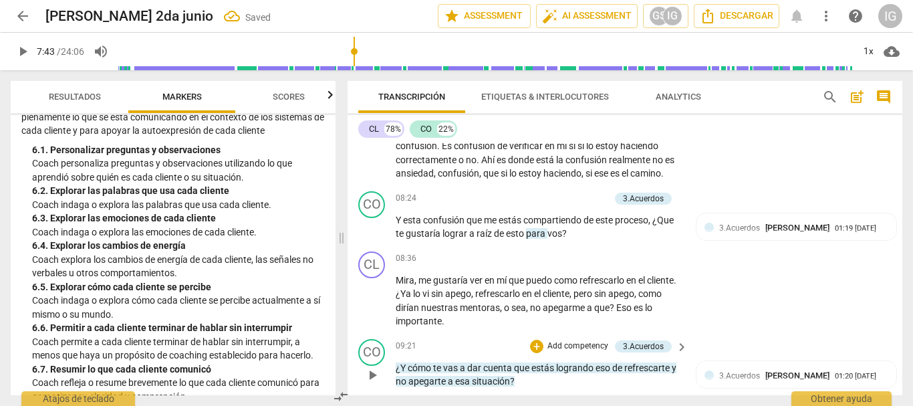
scroll to position [1575, 0]
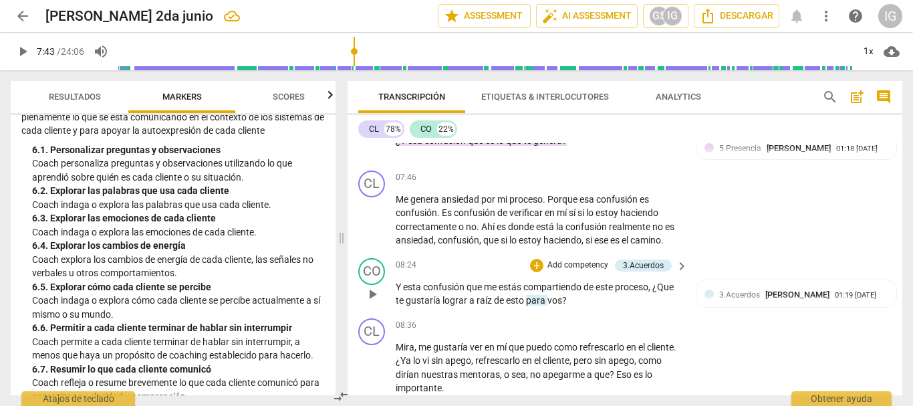
click at [370, 302] on span "play_arrow" at bounding box center [372, 294] width 16 height 16
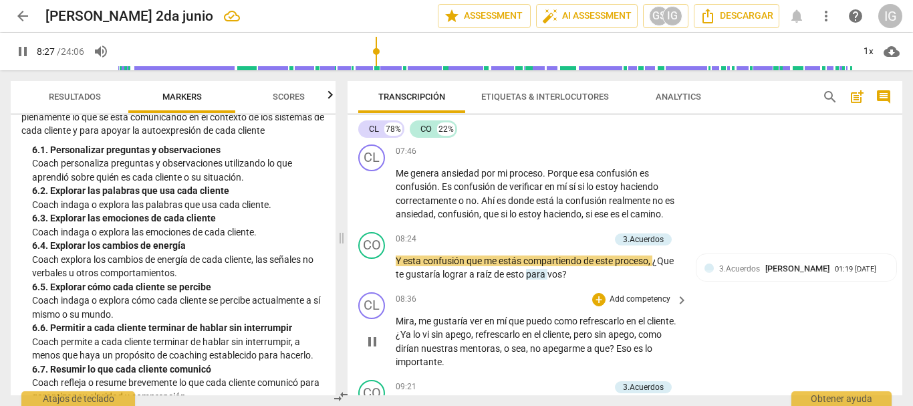
scroll to position [1508, 0]
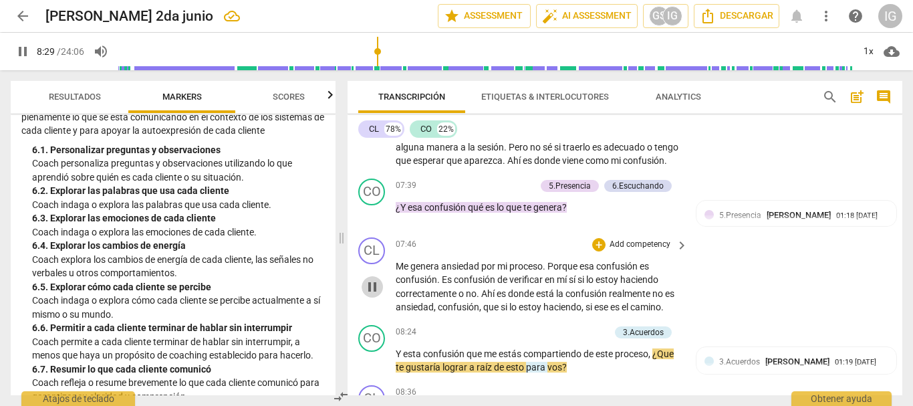
click at [372, 295] on span "pause" at bounding box center [372, 287] width 16 height 16
click at [372, 295] on span "play_arrow" at bounding box center [372, 287] width 16 height 16
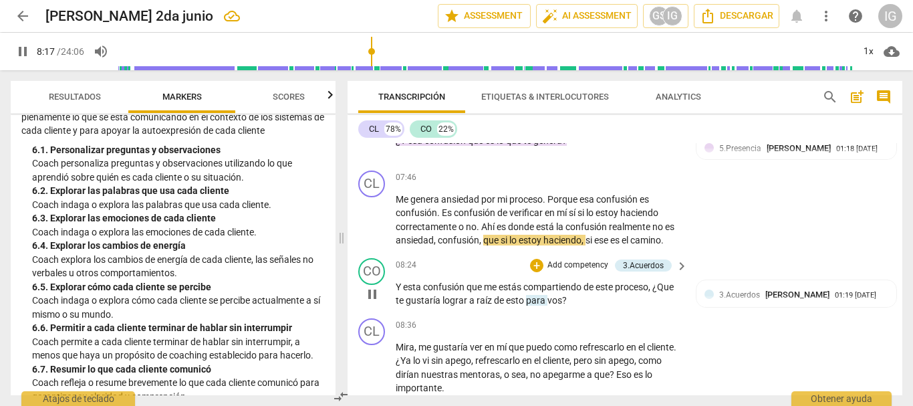
scroll to position [1642, 0]
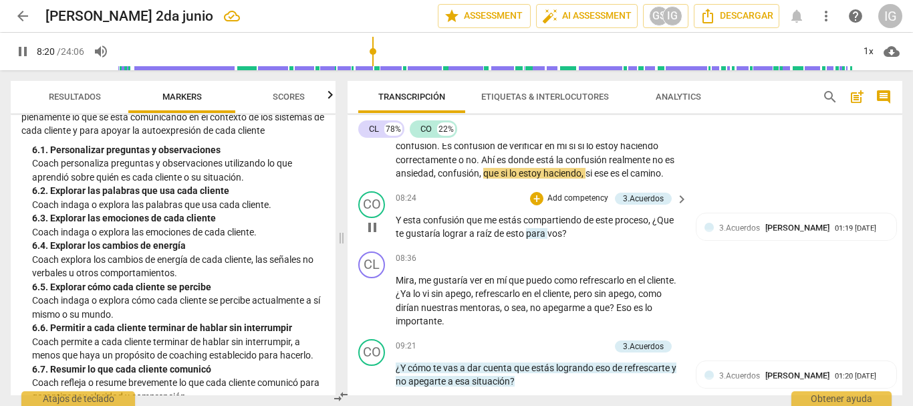
click at [370, 235] on span "pause" at bounding box center [372, 227] width 16 height 16
click at [370, 235] on span "play_arrow" at bounding box center [372, 227] width 16 height 16
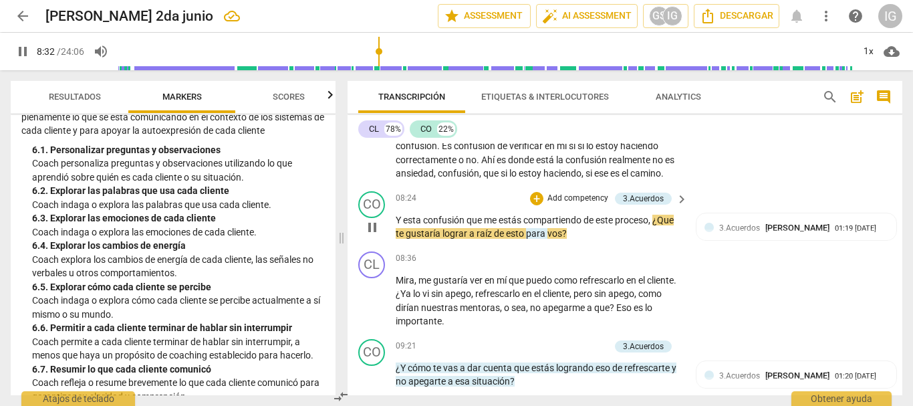
click at [370, 235] on span "pause" at bounding box center [372, 227] width 16 height 16
type input "513"
click at [580, 204] on p "Add competency" at bounding box center [577, 198] width 63 height 12
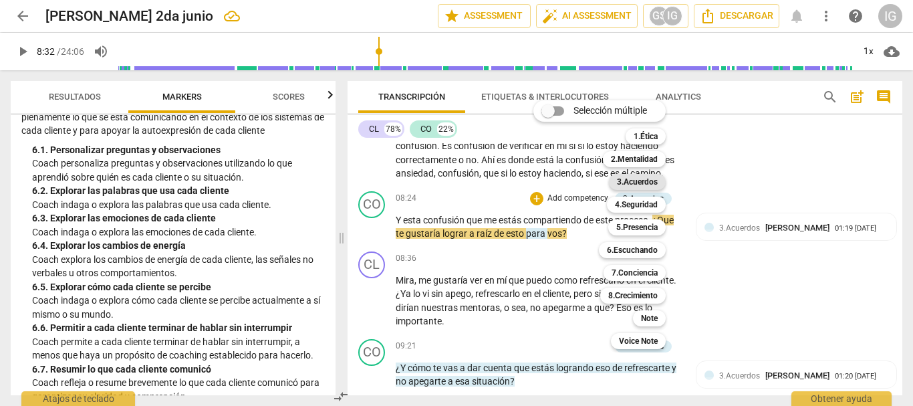
click at [651, 174] on b "3.Acuerdos" at bounding box center [637, 182] width 41 height 16
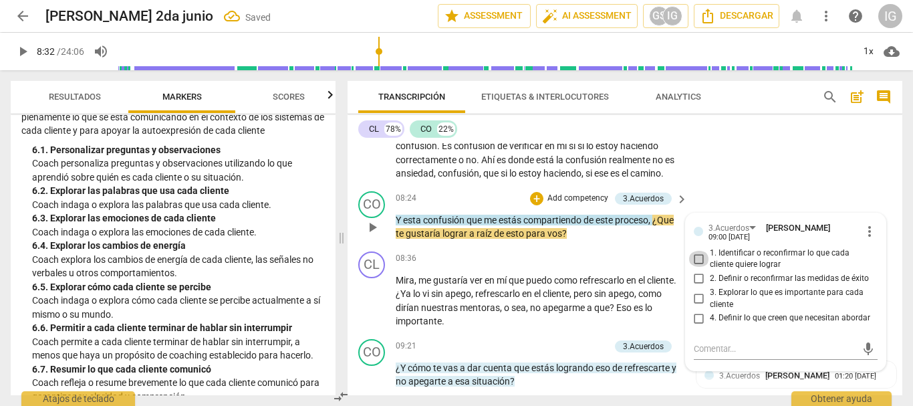
click at [693, 267] on input "1. Identificar o reconfirmar lo que cada cliente quiere lograr" at bounding box center [698, 259] width 21 height 16
checkbox input "true"
click at [487, 186] on div "CL play_arrow pause 07:46 + Add competency keyboard_arrow_right Me genera ansie…" at bounding box center [625, 142] width 555 height 88
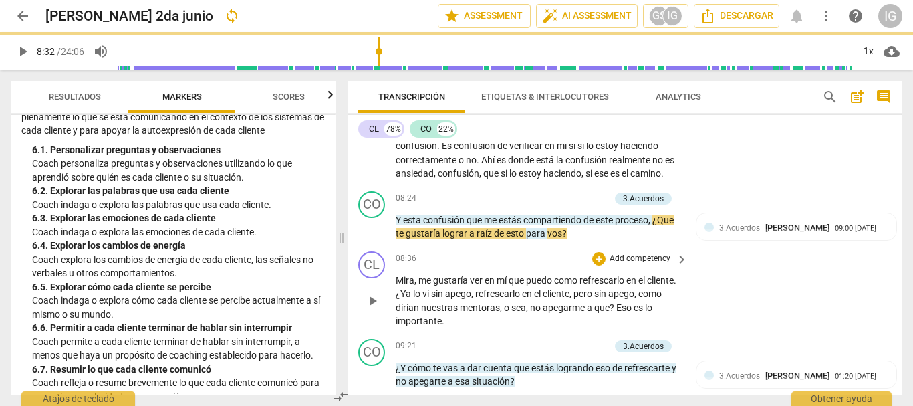
scroll to position [1709, 0]
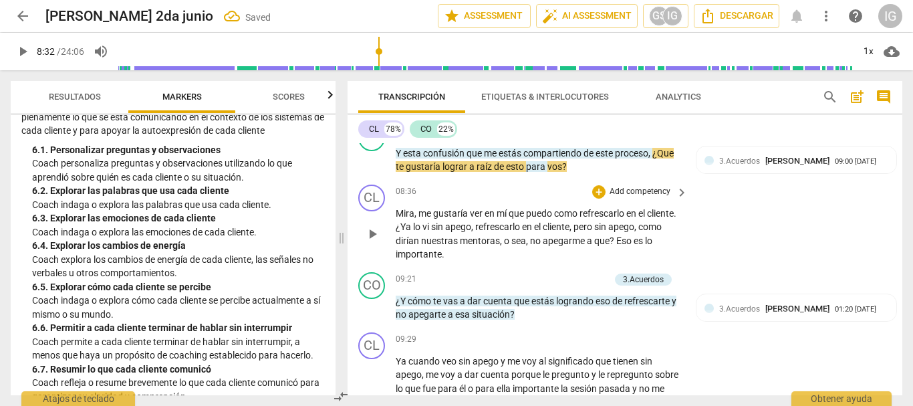
click at [371, 242] on span "play_arrow" at bounding box center [372, 234] width 16 height 16
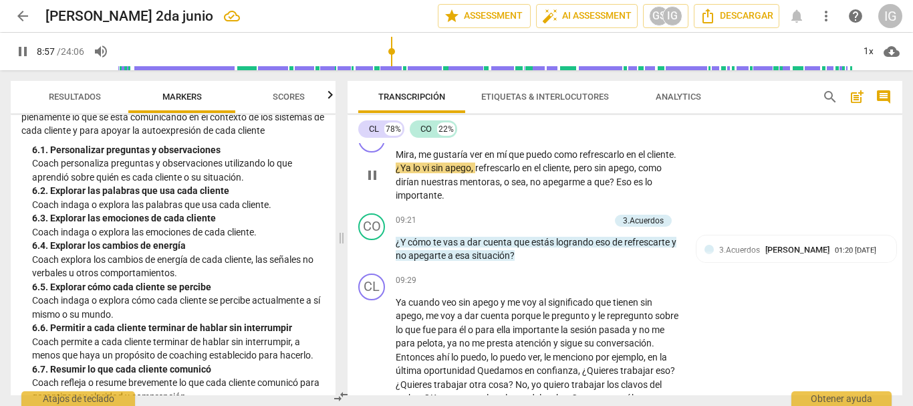
scroll to position [1776, 0]
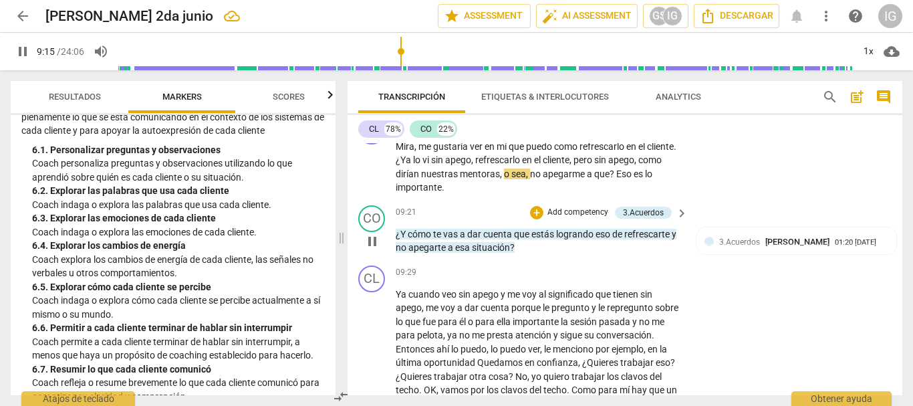
click at [376, 249] on span "pause" at bounding box center [372, 241] width 16 height 16
click at [376, 249] on span "play_arrow" at bounding box center [372, 241] width 16 height 16
click at [581, 219] on p "Add competency" at bounding box center [577, 213] width 63 height 12
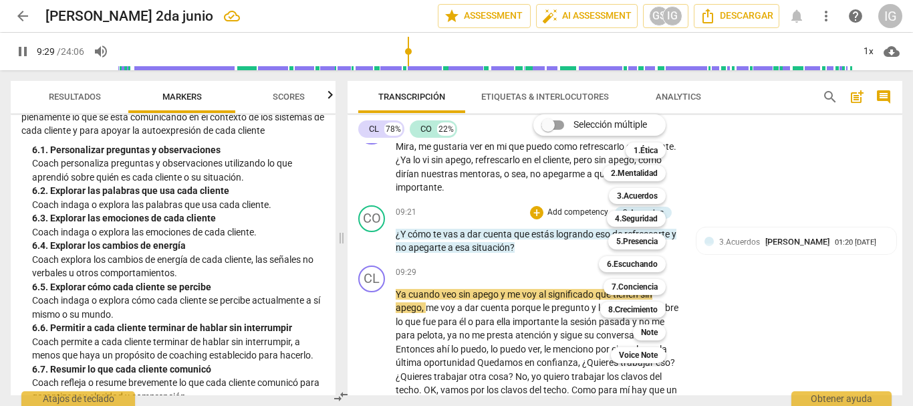
click at [744, 272] on div at bounding box center [456, 203] width 913 height 406
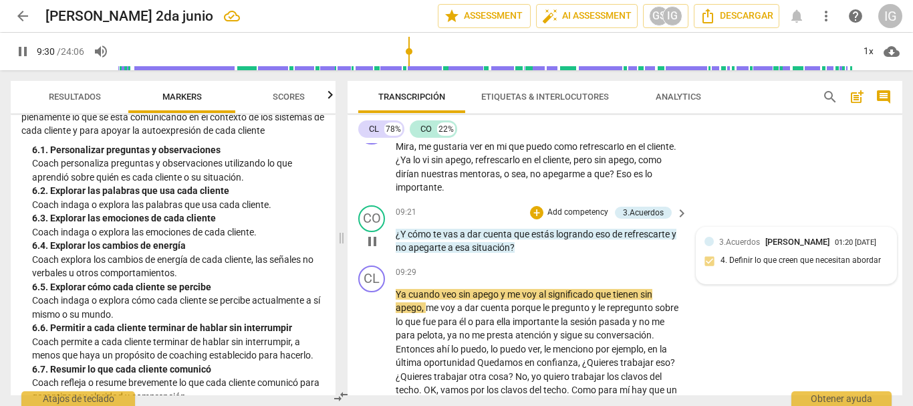
click at [835, 247] on div "01:20 [DATE]" at bounding box center [855, 243] width 41 height 9
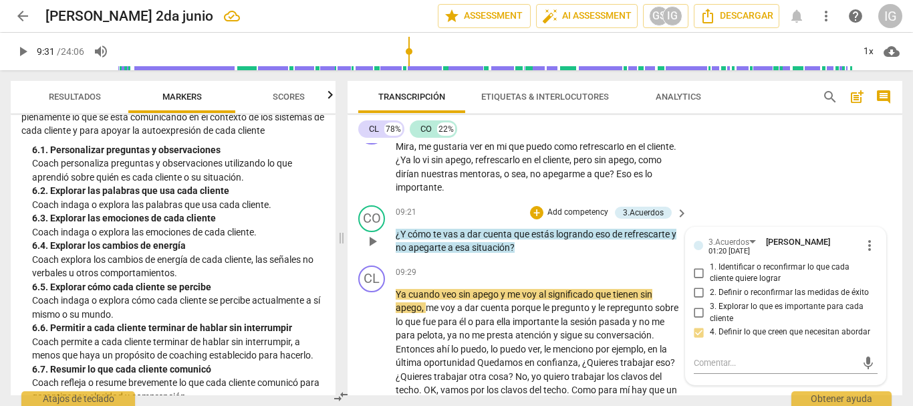
click at [587, 219] on p "Add competency" at bounding box center [577, 213] width 63 height 12
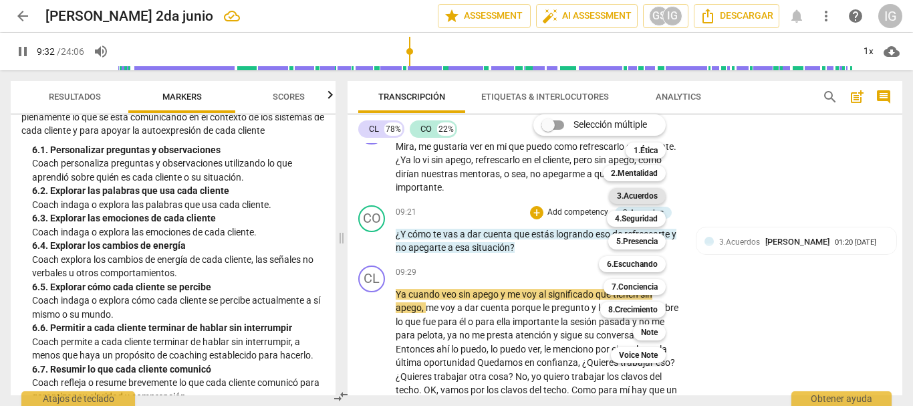
click at [650, 194] on b "3.Acuerdos" at bounding box center [637, 196] width 41 height 16
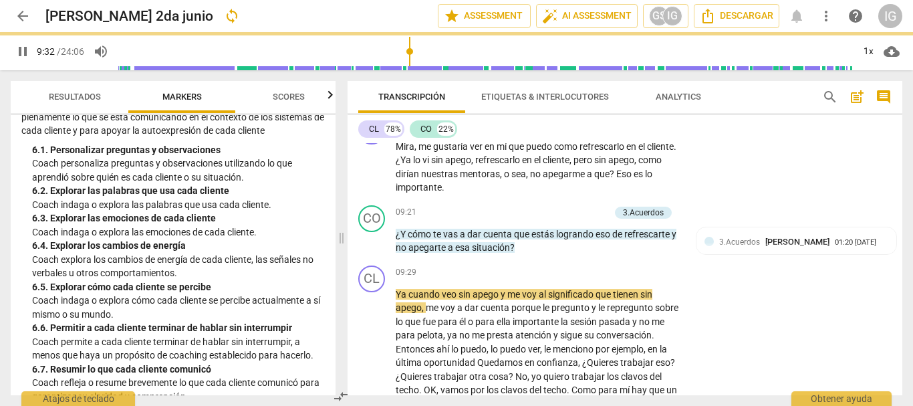
type input "573"
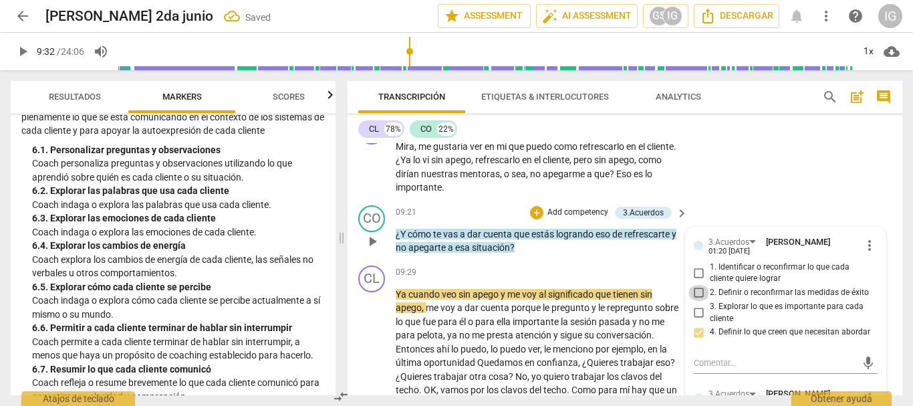
click at [694, 301] on input "2. Definir o reconfirmar las medidas de éxito" at bounding box center [698, 293] width 21 height 16
checkbox input "true"
click at [722, 200] on div "CL play_arrow pause 08:36 + Add competency keyboard_arrow_right Mira , me gusta…" at bounding box center [625, 156] width 555 height 88
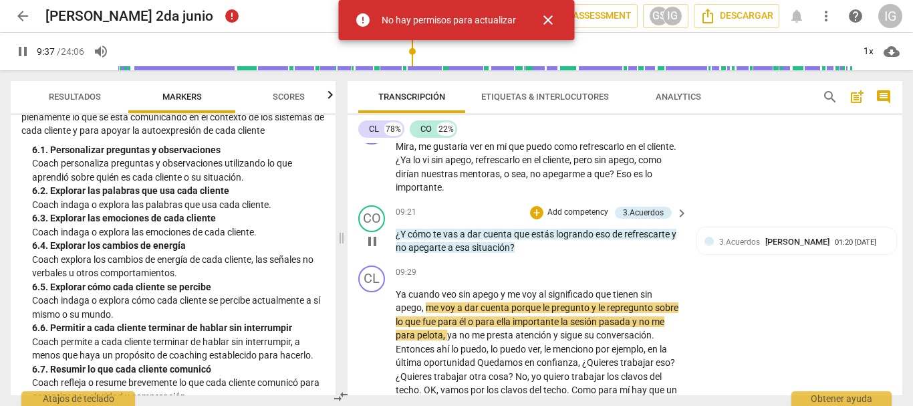
click at [562, 219] on p "Add competency" at bounding box center [577, 213] width 63 height 12
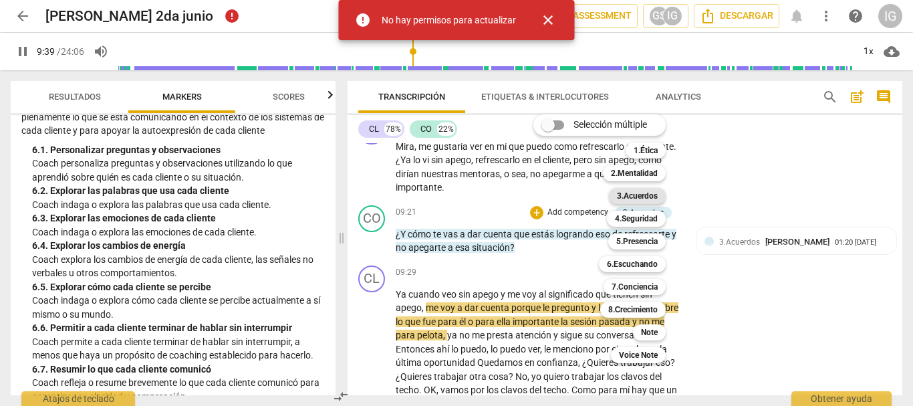
click at [644, 193] on b "3.Acuerdos" at bounding box center [637, 196] width 41 height 16
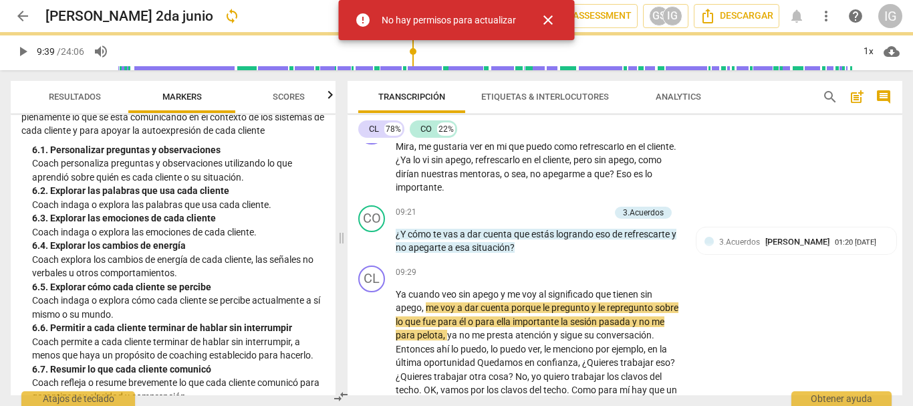
type input "579"
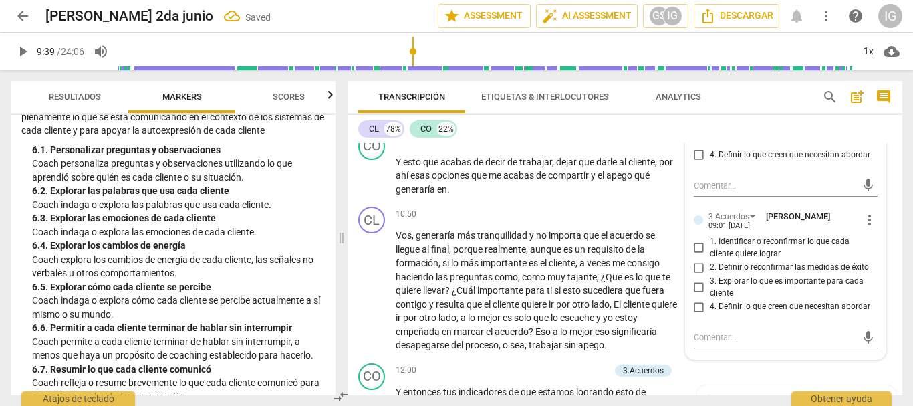
scroll to position [2110, 0]
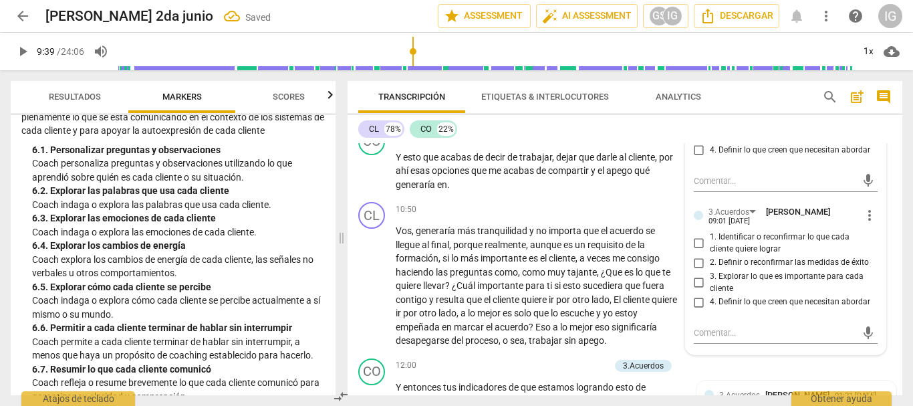
click at [867, 223] on span "more_vert" at bounding box center [869, 215] width 16 height 16
click at [883, 265] on li "Borrar" at bounding box center [879, 266] width 47 height 25
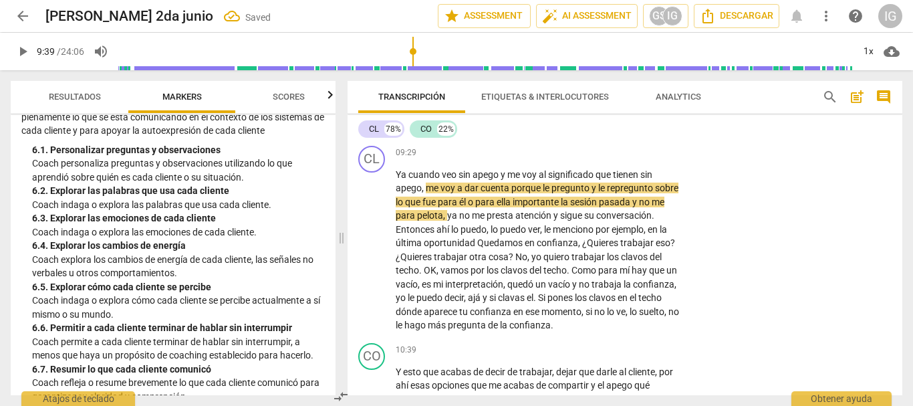
scroll to position [1842, 0]
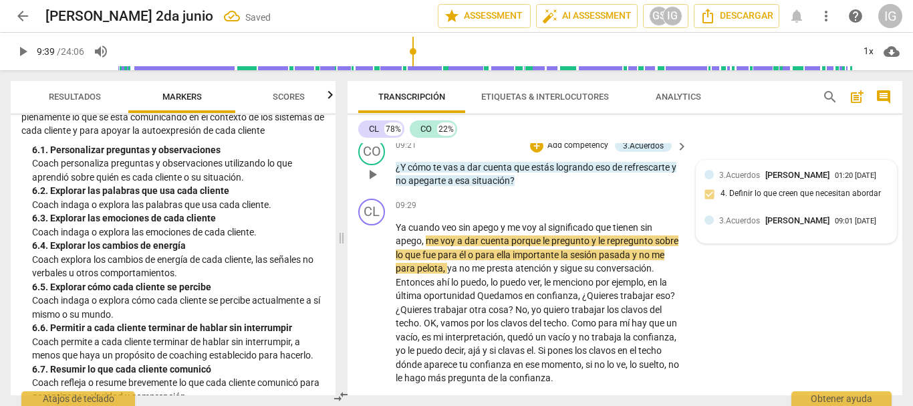
click at [835, 226] on div "09:01 [DATE]" at bounding box center [855, 221] width 41 height 9
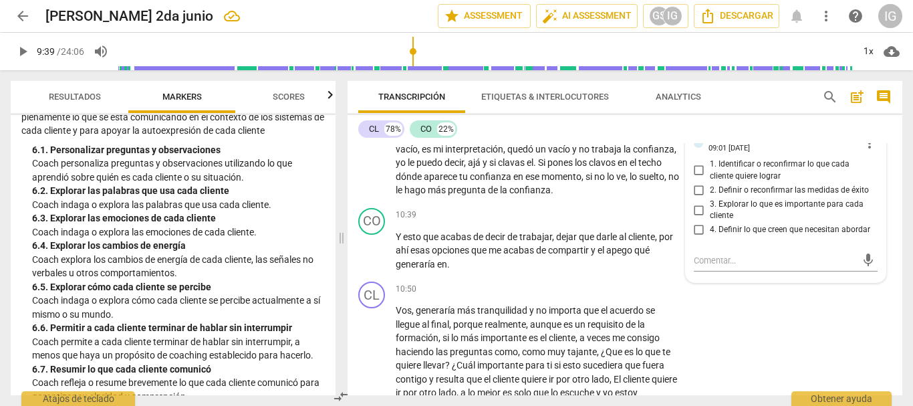
scroll to position [2043, 0]
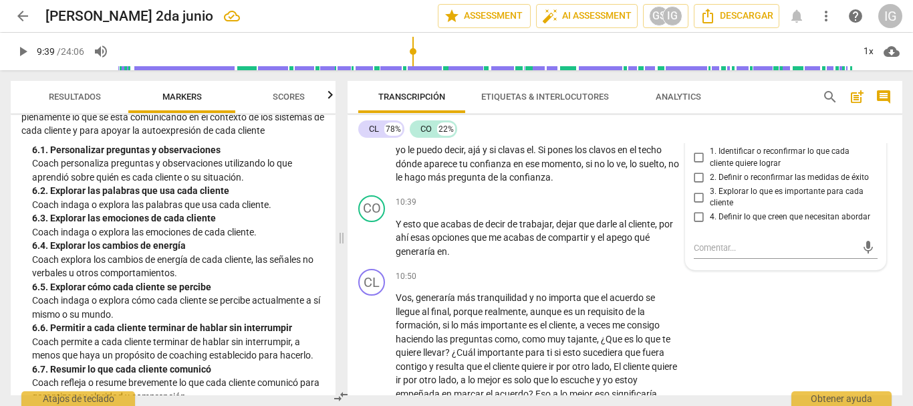
click at [698, 186] on input "2. Definir o reconfirmar las medidas de éxito" at bounding box center [698, 178] width 21 height 16
checkbox input "true"
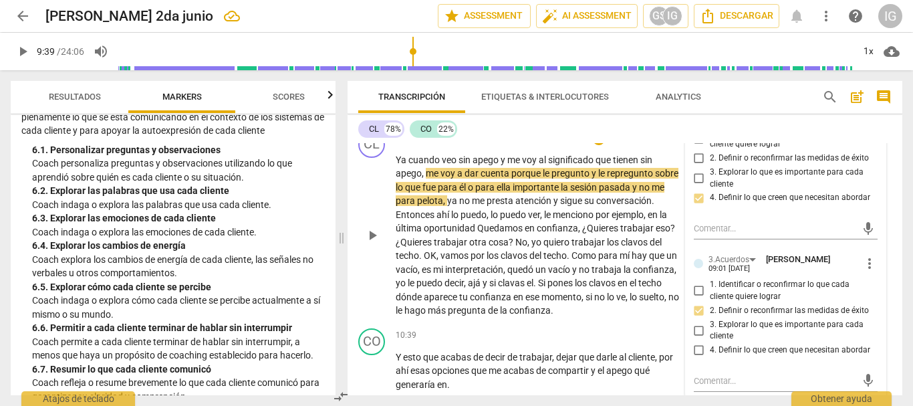
scroll to position [1909, 0]
click at [374, 244] on span "play_arrow" at bounding box center [372, 236] width 16 height 16
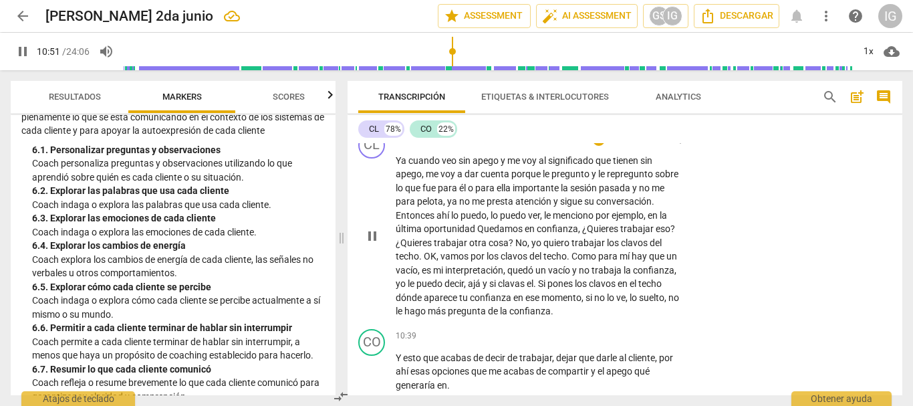
scroll to position [2217, 0]
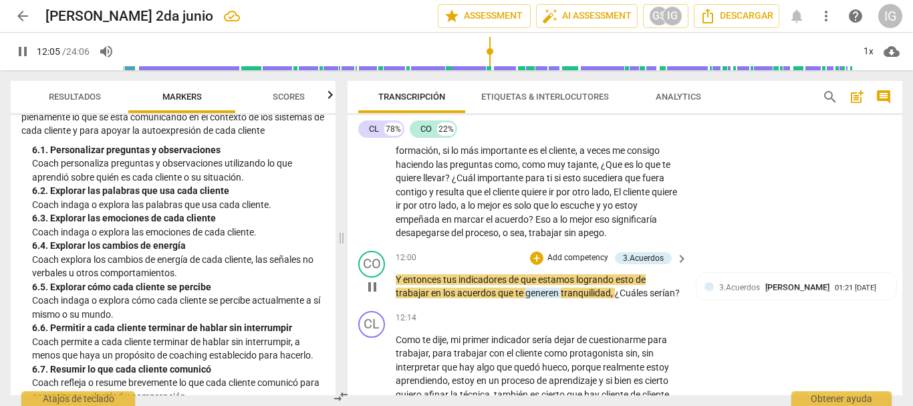
click at [374, 295] on span "pause" at bounding box center [372, 287] width 16 height 16
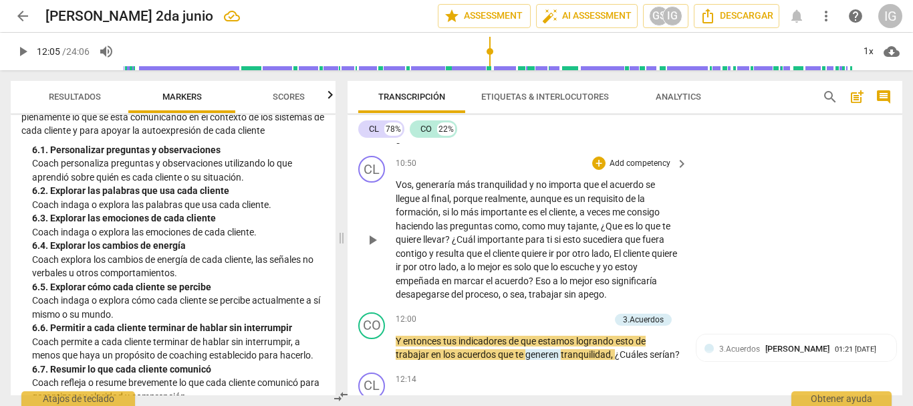
scroll to position [2151, 0]
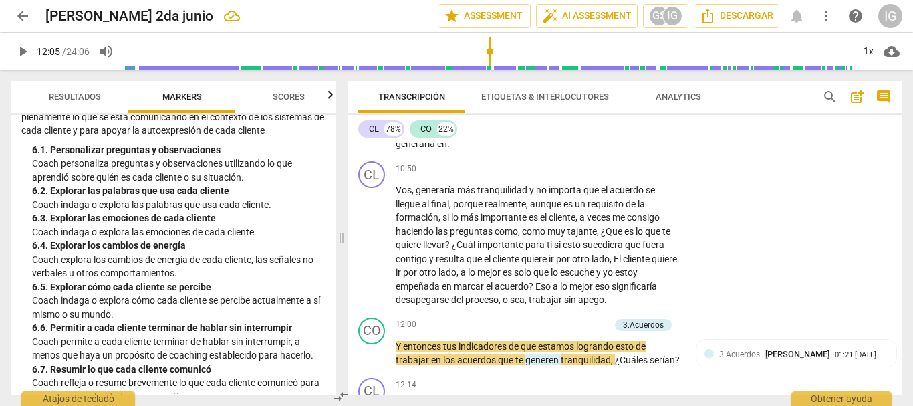
type input "726"
